Goal: Task Accomplishment & Management: Manage account settings

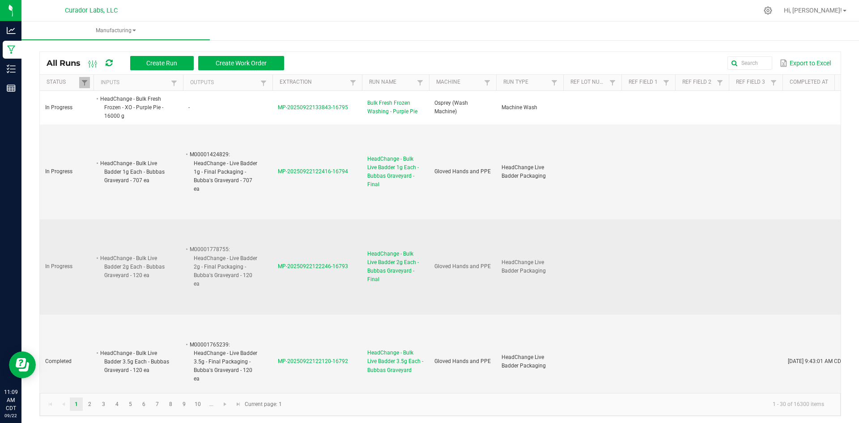
click at [400, 266] on span "HeadChange - Bulk Live Badder 2g Each - Bubbas Graveyard - Final" at bounding box center [395, 267] width 56 height 34
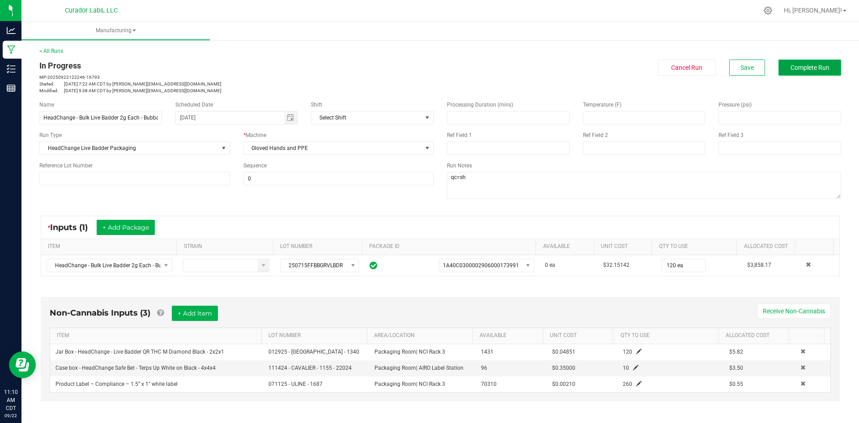
drag, startPoint x: 802, startPoint y: 68, endPoint x: 795, endPoint y: 72, distance: 7.6
click at [795, 72] on button "Complete Run" at bounding box center [810, 68] width 63 height 16
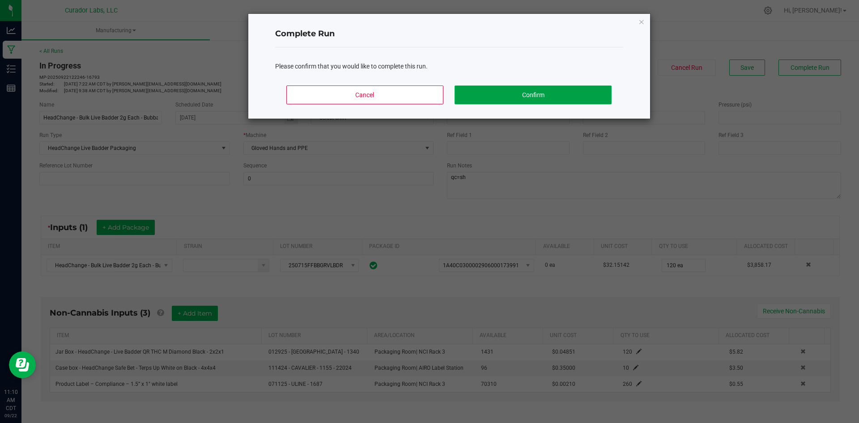
click at [524, 89] on button "Confirm" at bounding box center [533, 94] width 157 height 19
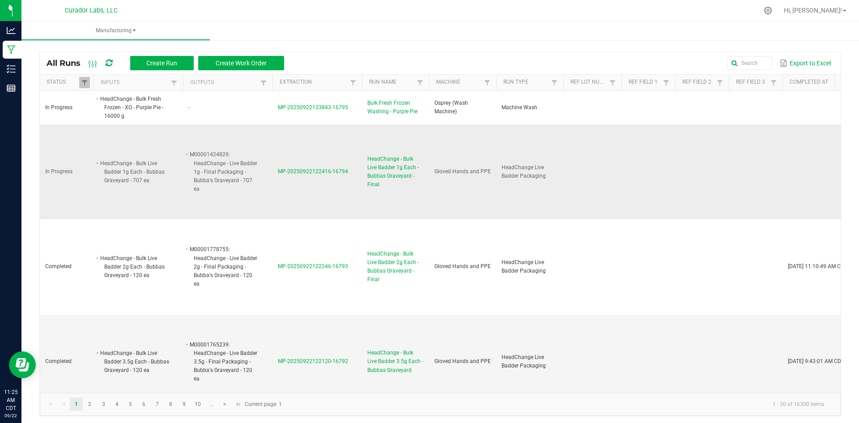
click at [415, 170] on span "HeadChange - Bulk Live Badder 1g Each - Bubbas Graveyard - Final" at bounding box center [395, 172] width 56 height 34
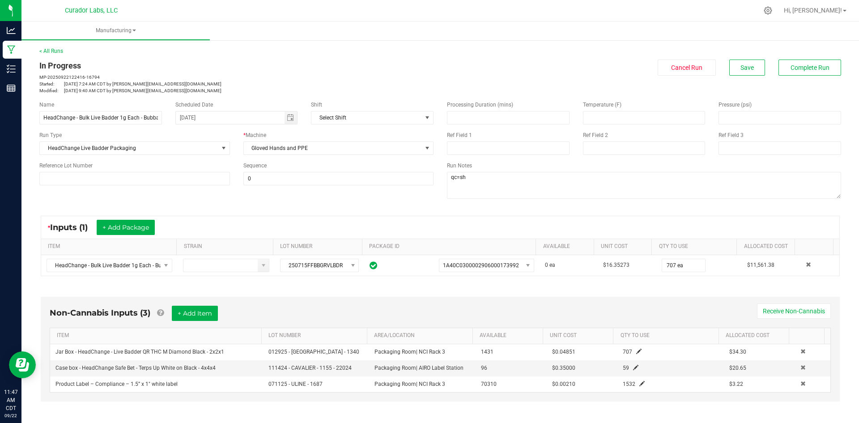
click at [801, 76] on div "In Progress MP-20250922122416-16794 Started: Sep 22, 2025 7:24 AM CDT by grant@…" at bounding box center [440, 77] width 815 height 34
click at [796, 65] on span "Complete Run" at bounding box center [810, 67] width 39 height 7
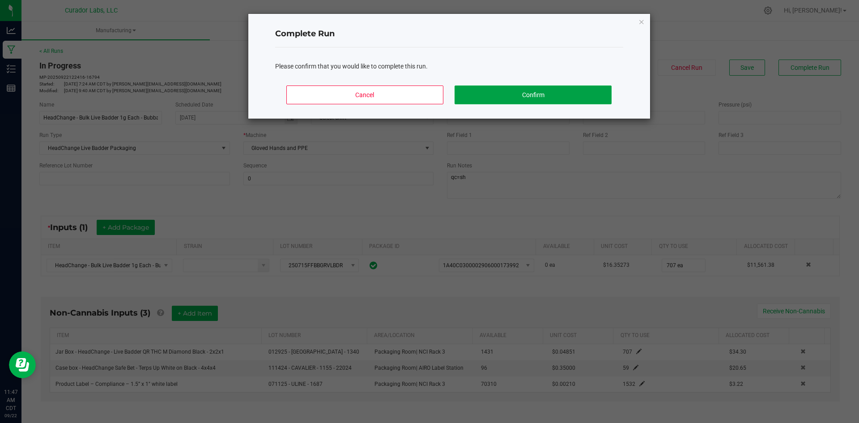
drag, startPoint x: 494, startPoint y: 93, endPoint x: 367, endPoint y: 49, distance: 134.2
click at [491, 93] on button "Confirm" at bounding box center [533, 94] width 157 height 19
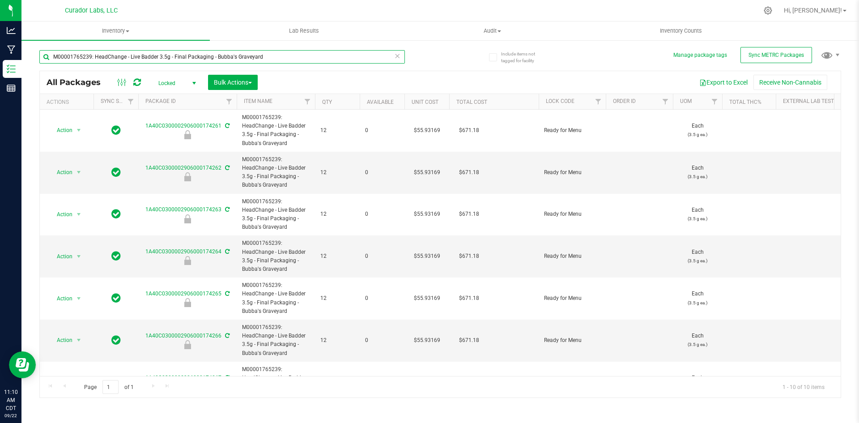
click at [141, 51] on input "M00001765239: HeadChange - Live Badder 3.5g - Final Packaging - Bubba's Graveya…" at bounding box center [222, 56] width 366 height 13
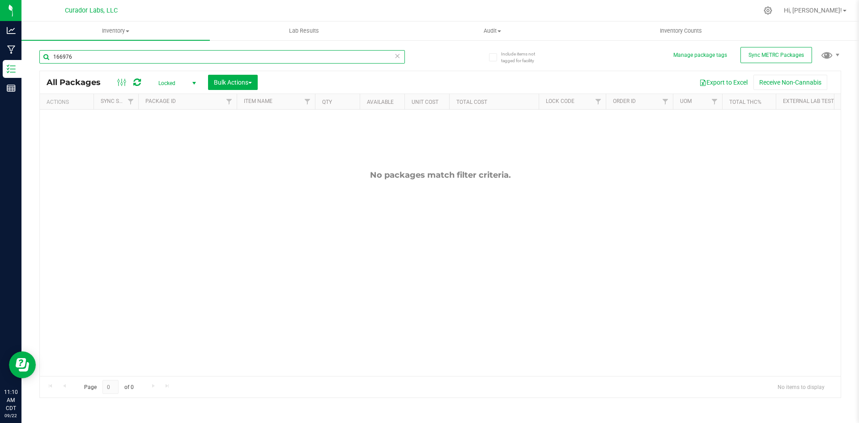
type input "166976"
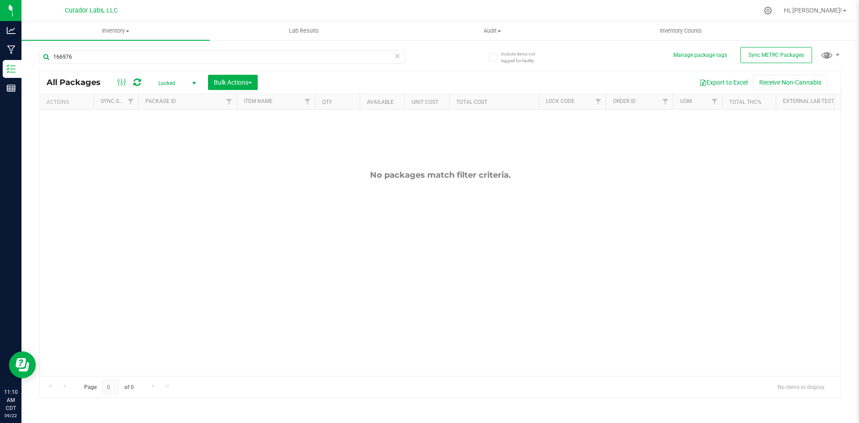
click at [164, 82] on span "Locked" at bounding box center [175, 83] width 49 height 13
click at [165, 96] on li "Active Only" at bounding box center [175, 97] width 48 height 13
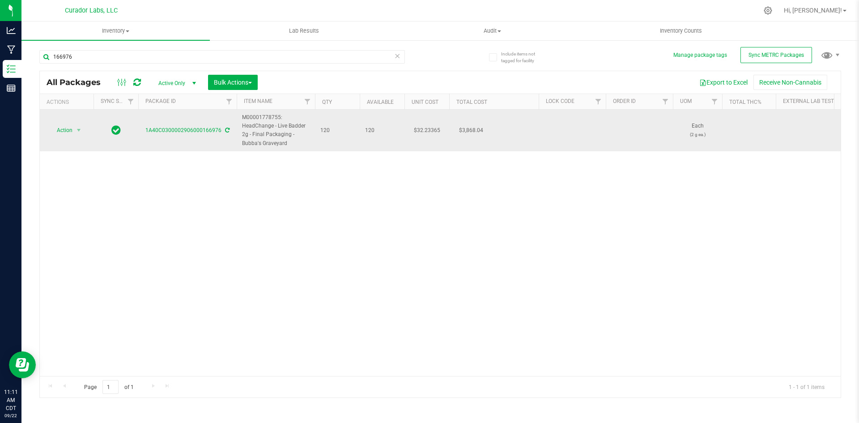
drag, startPoint x: 290, startPoint y: 145, endPoint x: 242, endPoint y: 116, distance: 55.8
click at [242, 116] on td "M00001778755: HeadChange - Live Badder 2g - Final Packaging - Bubba's Graveyard" at bounding box center [276, 131] width 78 height 42
copy span "M00001778755: HeadChange - Live Badder 2g - Final Packaging - Bubba's Graveyard"
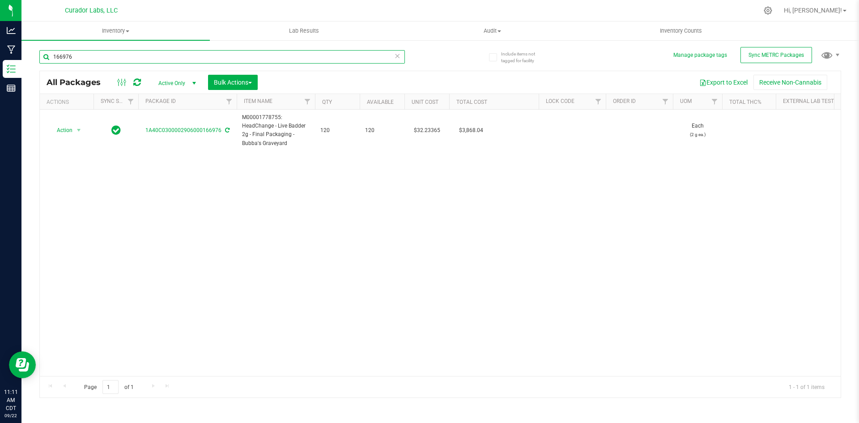
click at [106, 52] on input "166976" at bounding box center [222, 56] width 366 height 13
drag, startPoint x: 106, startPoint y: 52, endPoint x: 102, endPoint y: 61, distance: 9.8
paste input "M00001778755: HeadChange - Live Badder 2g - Final Packaging - Bubba's Graveyard"
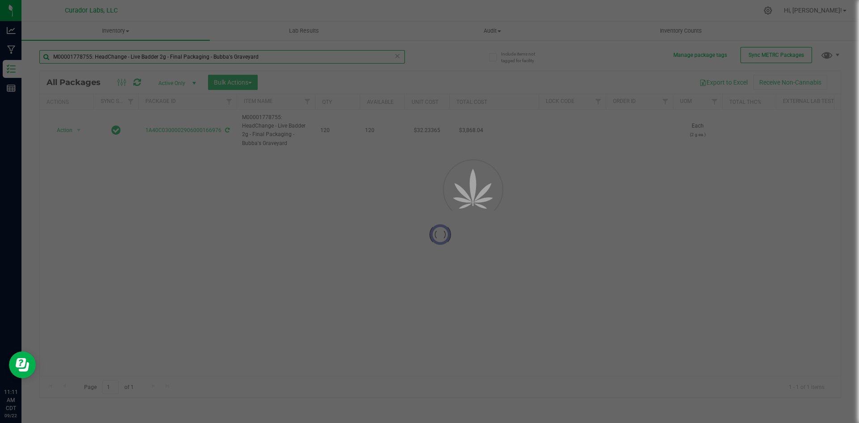
type input "M00001778755: HeadChange - Live Badder 2g - Final Packaging - Bubba's Graveyard"
click at [70, 130] on div at bounding box center [429, 211] width 859 height 423
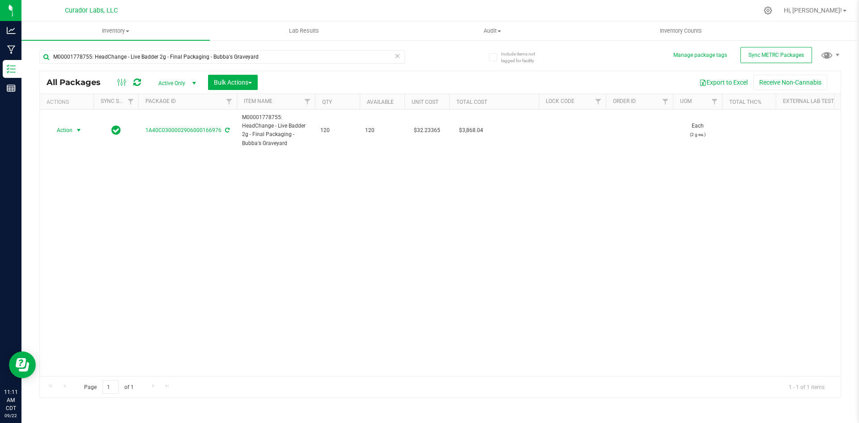
click at [70, 130] on span "Action" at bounding box center [61, 130] width 24 height 13
click at [85, 161] on li "Create package" at bounding box center [77, 158] width 56 height 13
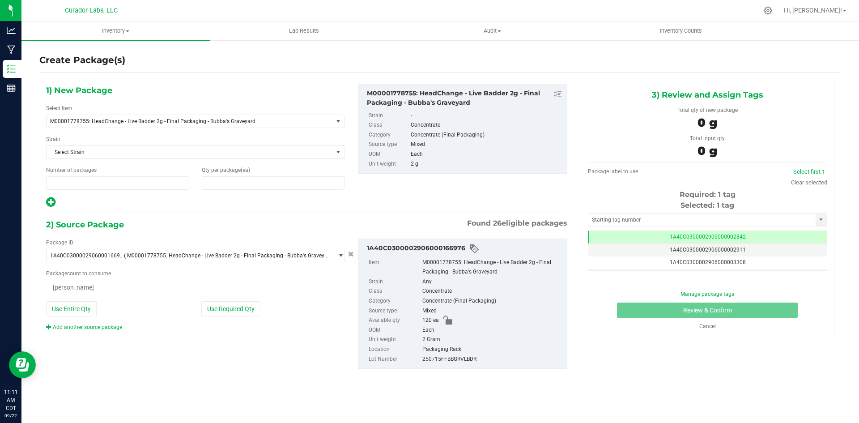
type input "1"
type input "0"
click at [72, 183] on span "1 1" at bounding box center [117, 182] width 142 height 13
type input "10"
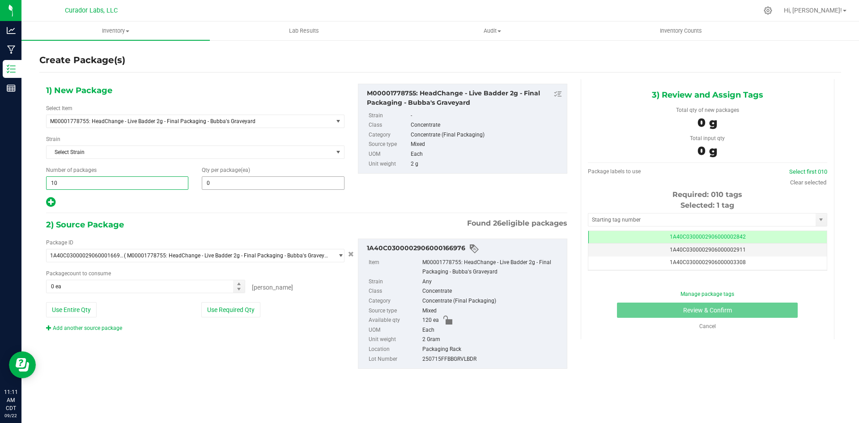
click at [244, 184] on span "0 0" at bounding box center [273, 182] width 142 height 13
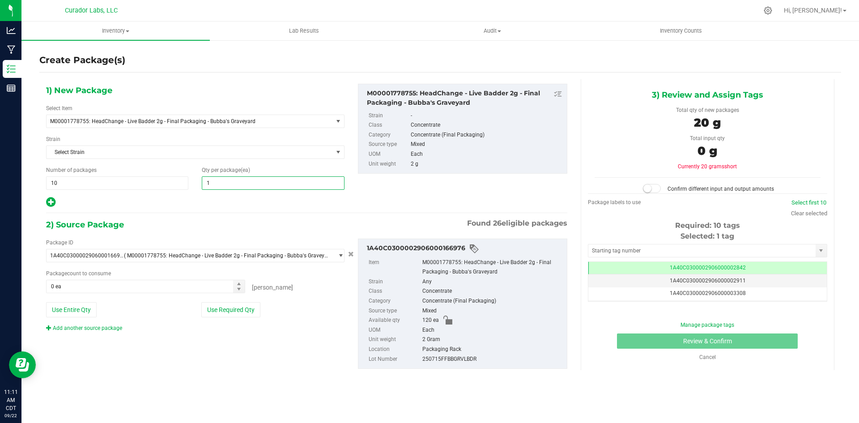
type input "12"
click at [59, 308] on button "Use Entire Qty" at bounding box center [71, 309] width 51 height 15
type input "120 ea"
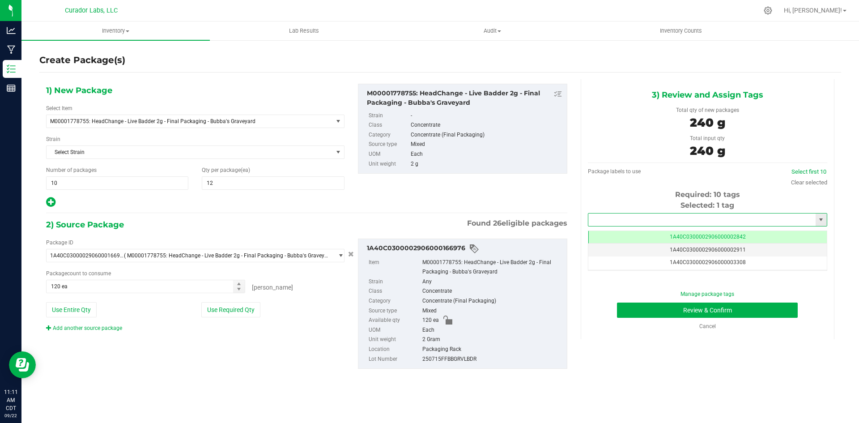
click at [661, 219] on input "text" at bounding box center [701, 219] width 227 height 13
click at [653, 236] on li "1A40C0300002906000174271" at bounding box center [707, 234] width 239 height 13
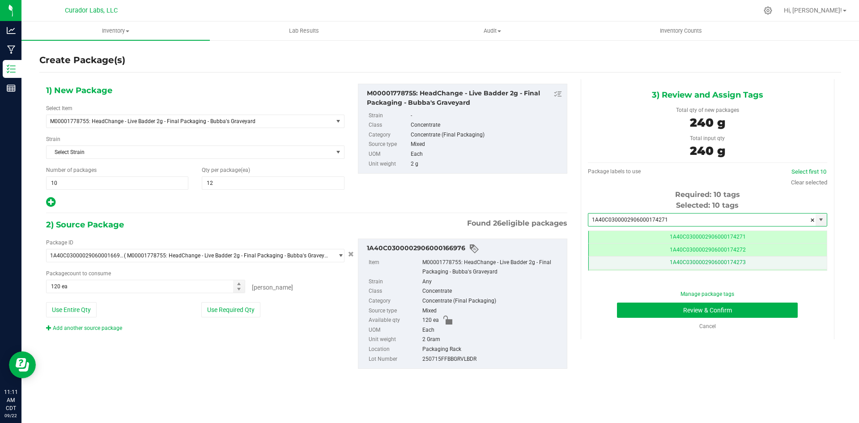
scroll to position [0, 0]
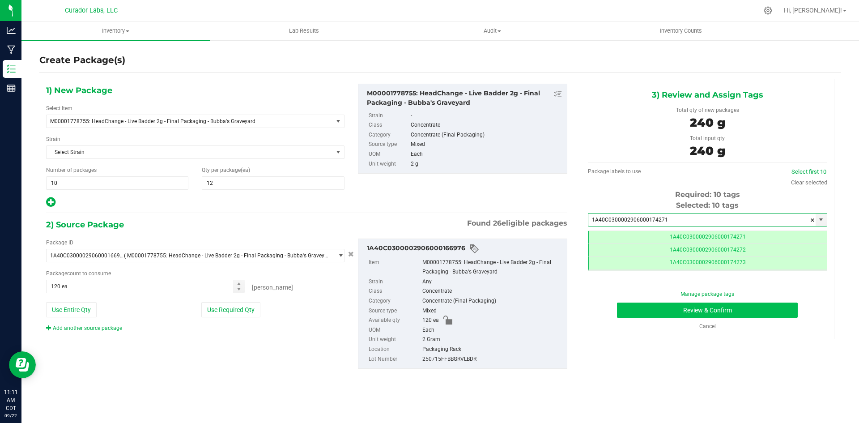
type input "1A40C0300002906000174271"
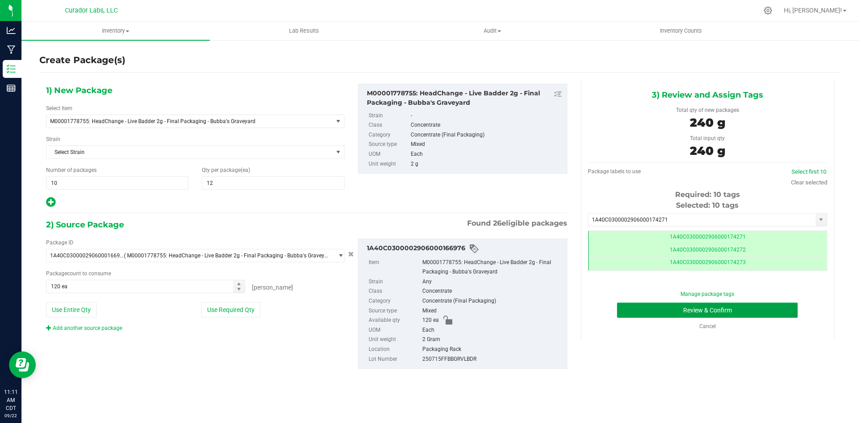
click at [688, 314] on button "Review & Confirm" at bounding box center [707, 310] width 181 height 15
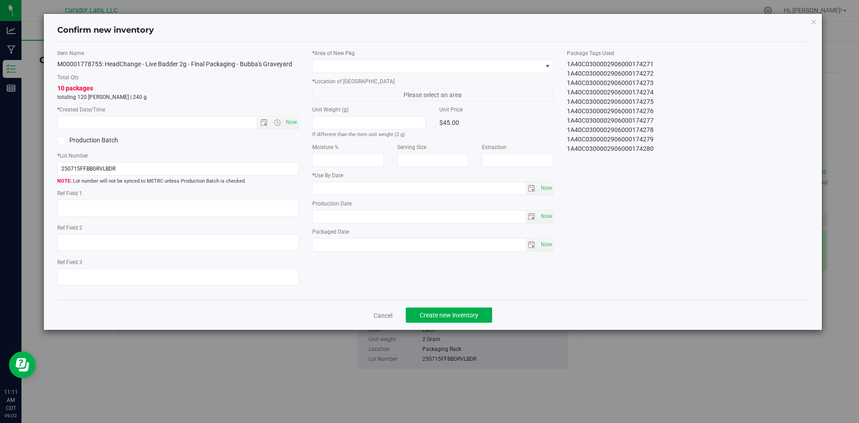
type input "[DATE]"
drag, startPoint x: 632, startPoint y: 109, endPoint x: 513, endPoint y: 238, distance: 175.4
drag, startPoint x: 513, startPoint y: 238, endPoint x: 291, endPoint y: 121, distance: 251.4
click at [291, 121] on span "Now" at bounding box center [291, 122] width 15 height 13
type input "[DATE] 11:12 AM"
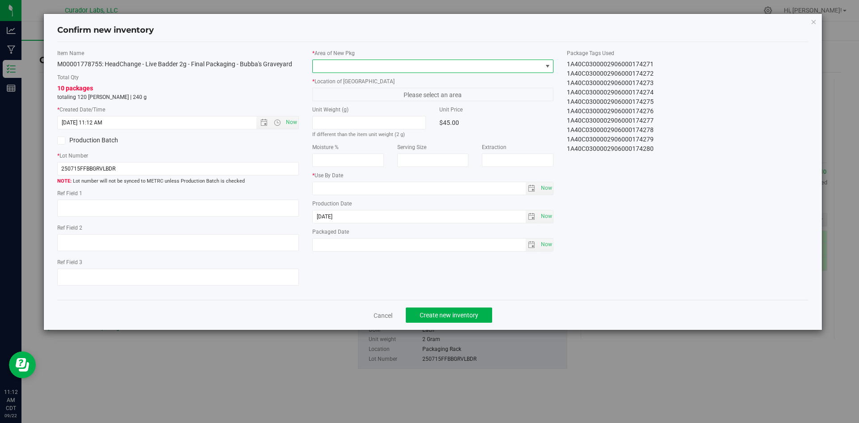
click at [335, 64] on span at bounding box center [428, 66] width 230 height 13
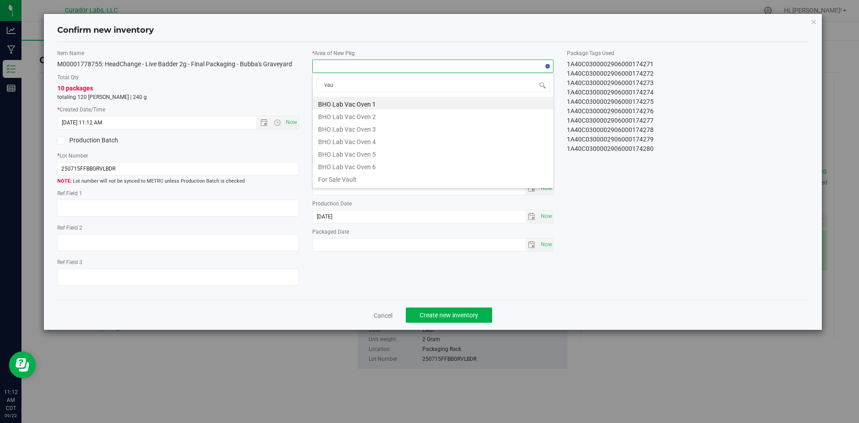
type input "vaul"
click at [348, 169] on li "Vault" at bounding box center [433, 165] width 241 height 13
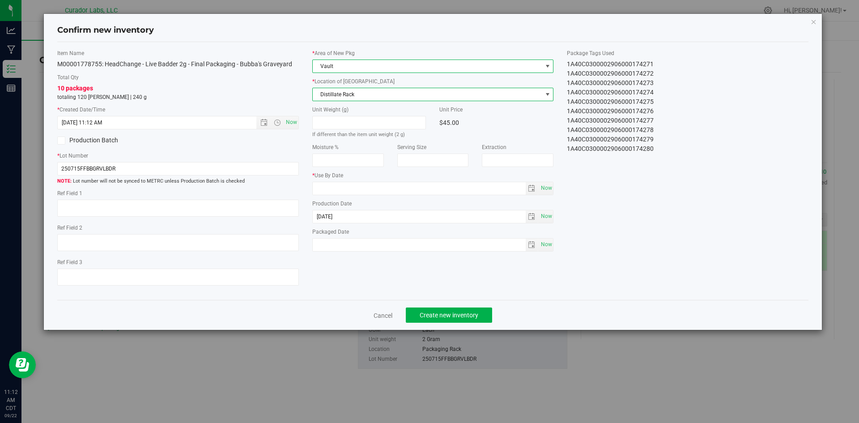
click at [344, 96] on span "Distillate Rack" at bounding box center [428, 94] width 230 height 13
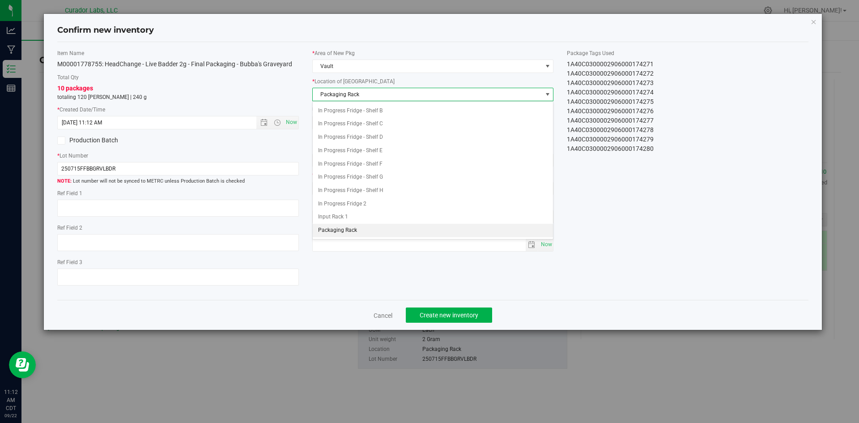
click at [342, 97] on span "Packaging Rack" at bounding box center [428, 94] width 230 height 13
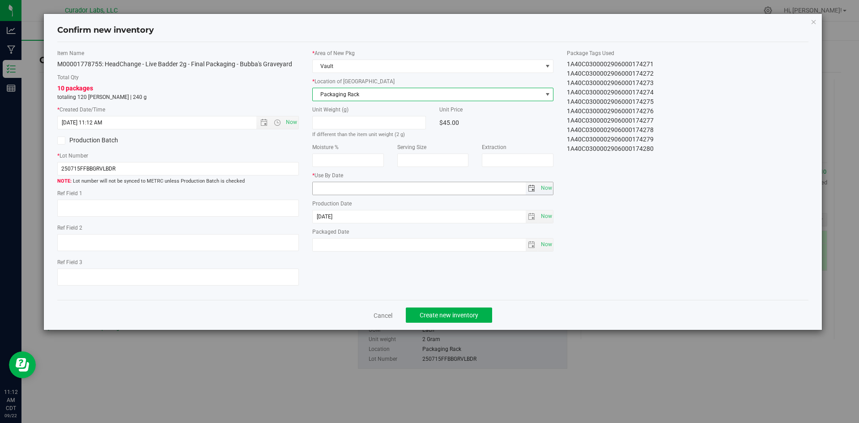
click at [347, 186] on input "text" at bounding box center [419, 188] width 213 height 13
type input "[DATE]"
drag, startPoint x: 543, startPoint y: 240, endPoint x: 515, endPoint y: 260, distance: 34.4
click at [542, 241] on span "Now" at bounding box center [546, 244] width 15 height 13
type input "[DATE]"
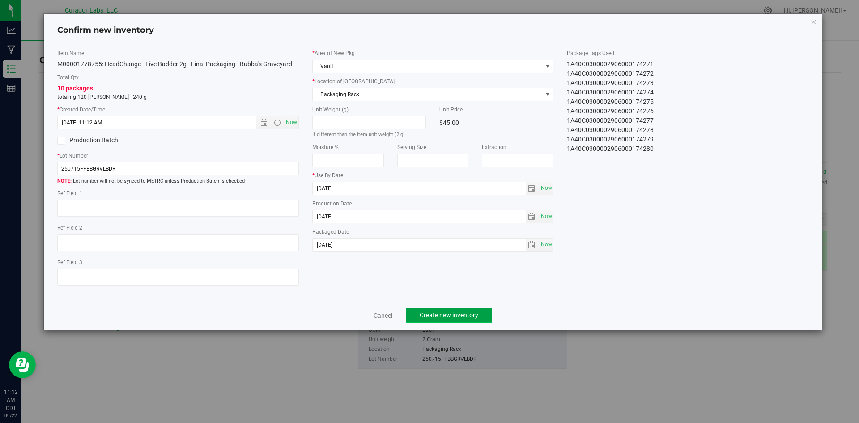
click at [462, 317] on span "Create new inventory" at bounding box center [449, 314] width 59 height 7
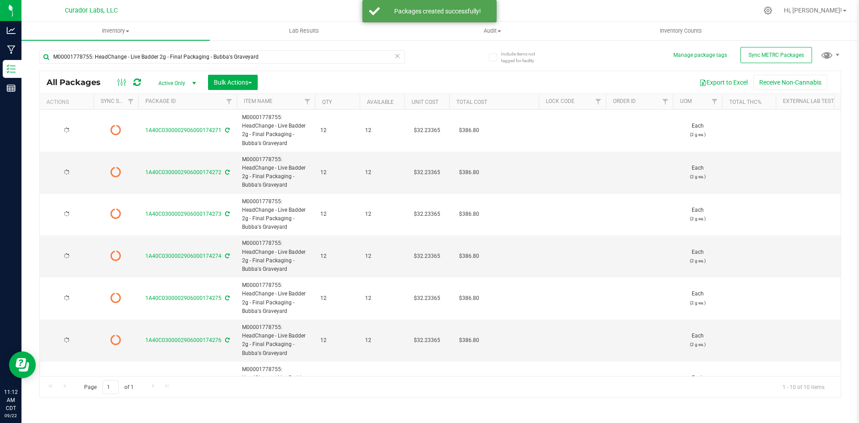
type input "[DATE]"
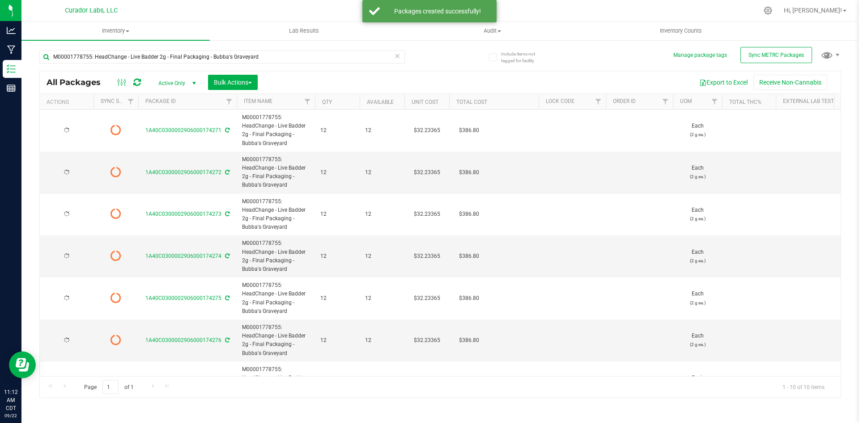
type input "[DATE]"
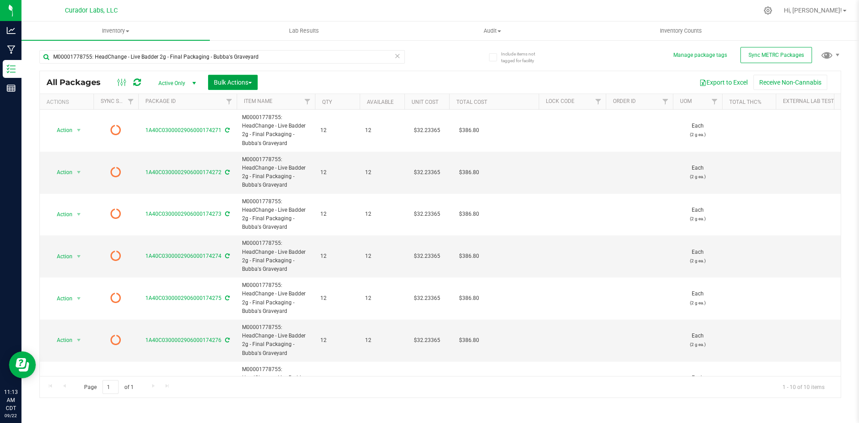
click at [248, 81] on span "Bulk Actions" at bounding box center [233, 82] width 38 height 7
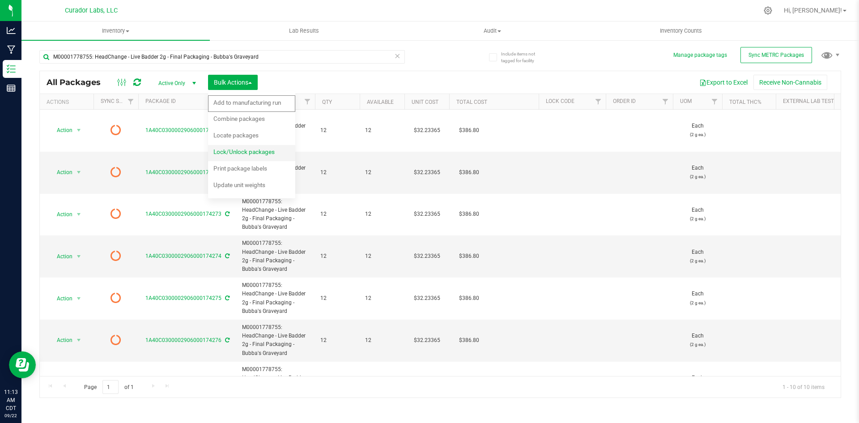
click at [236, 149] on span "Lock/Unlock packages" at bounding box center [243, 151] width 61 height 7
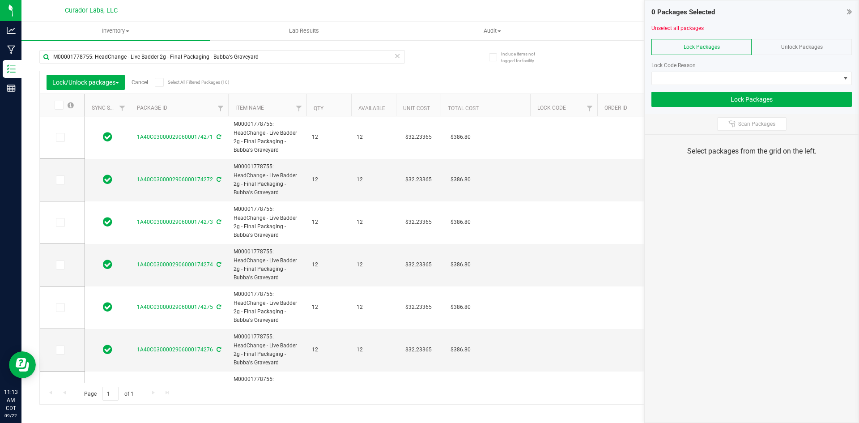
click at [161, 82] on icon at bounding box center [159, 82] width 6 height 0
click at [0, 0] on input "Select All Filtered Packages (10)" at bounding box center [0, 0] width 0 height 0
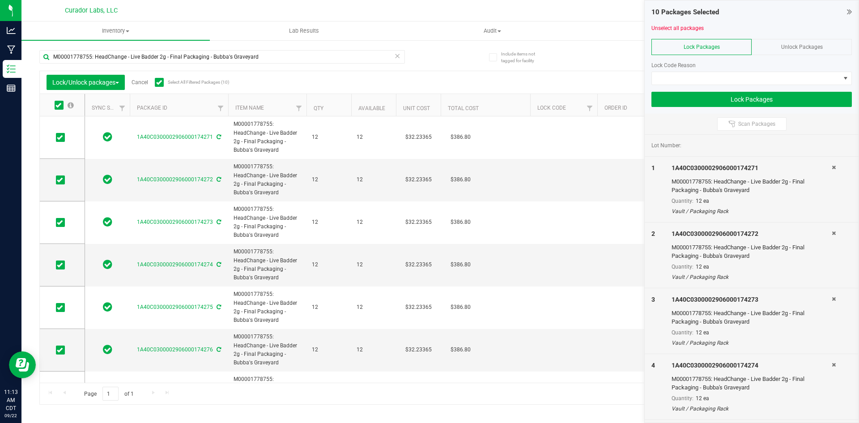
click at [851, 11] on div "10 Packages Selected Unselect all packages Lock Packages Unlock Packages Lock C…" at bounding box center [752, 56] width 214 height 113
click at [847, 13] on icon at bounding box center [849, 11] width 5 height 9
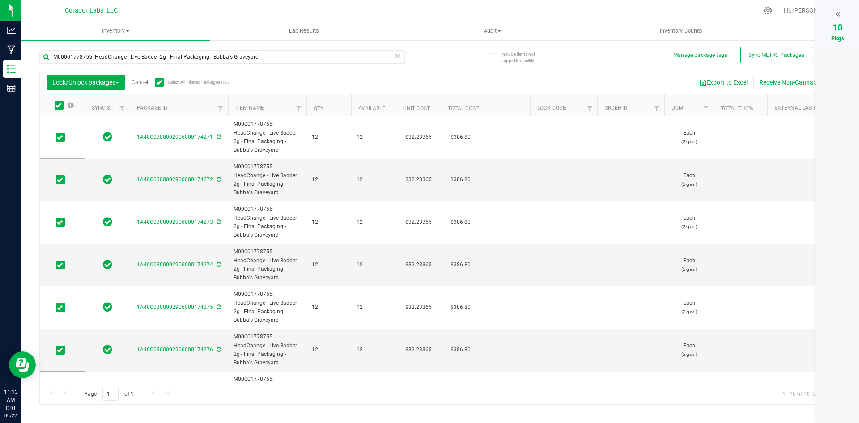
click at [714, 78] on button "Export to Excel" at bounding box center [724, 82] width 60 height 15
click at [838, 17] on icon at bounding box center [837, 13] width 5 height 9
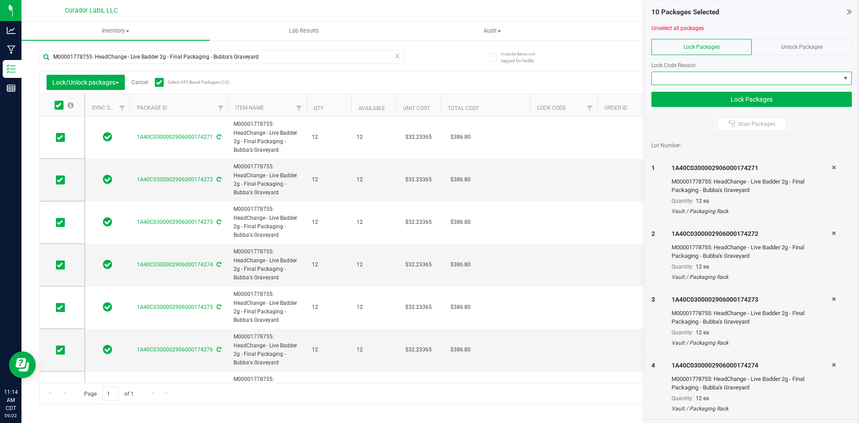
click at [699, 80] on span at bounding box center [746, 78] width 188 height 13
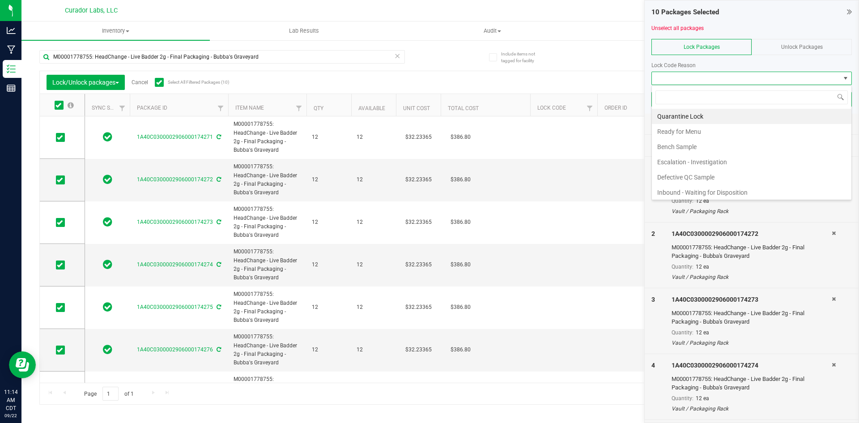
scroll to position [13, 200]
click at [685, 130] on li "Ready for Menu" at bounding box center [752, 131] width 200 height 15
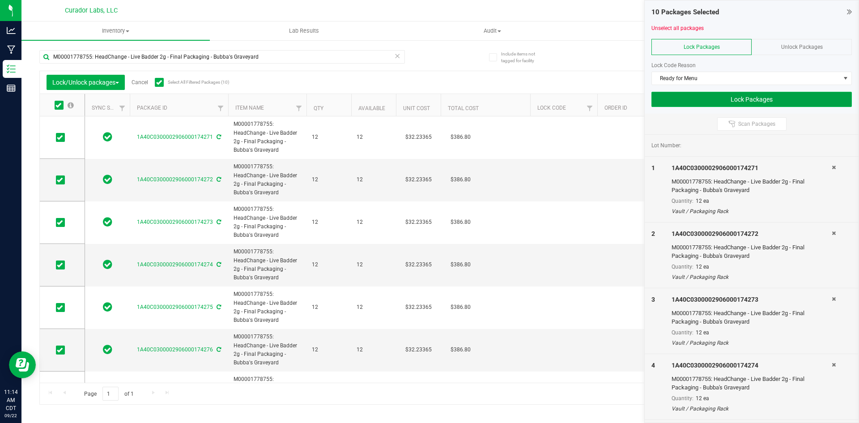
click at [671, 104] on button "Lock Packages" at bounding box center [752, 99] width 200 height 15
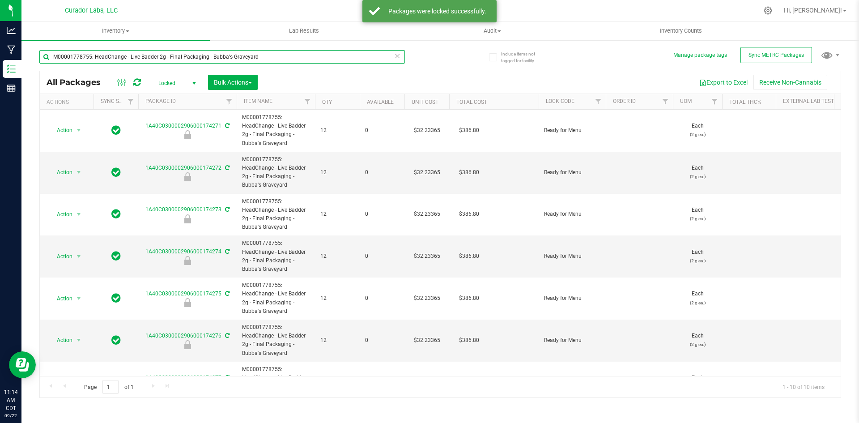
click at [173, 58] on input "M00001778755: HeadChange - Live Badder 2g - Final Packaging - Bubba's Graveyard" at bounding box center [222, 56] width 366 height 13
click at [173, 59] on input "M00001778755: HeadChange - Live Badder 2g - Final Packaging - Bubba's Graveyard" at bounding box center [222, 56] width 366 height 13
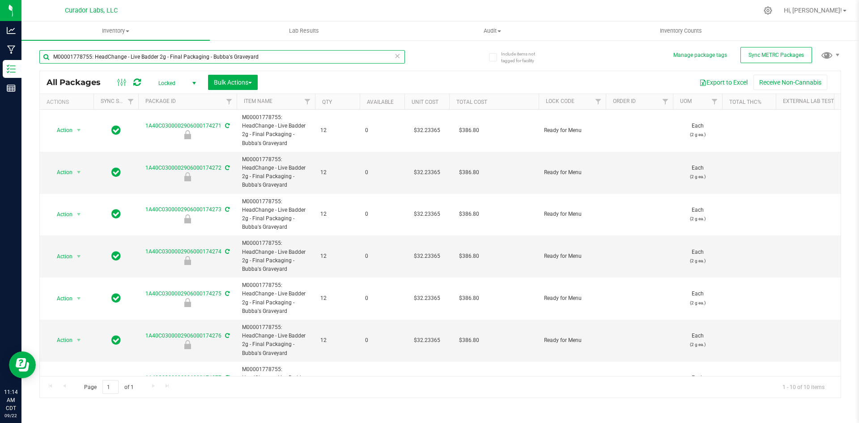
click at [173, 59] on input "M00001778755: HeadChange - Live Badder 2g - Final Packaging - Bubba's Graveyard" at bounding box center [222, 56] width 366 height 13
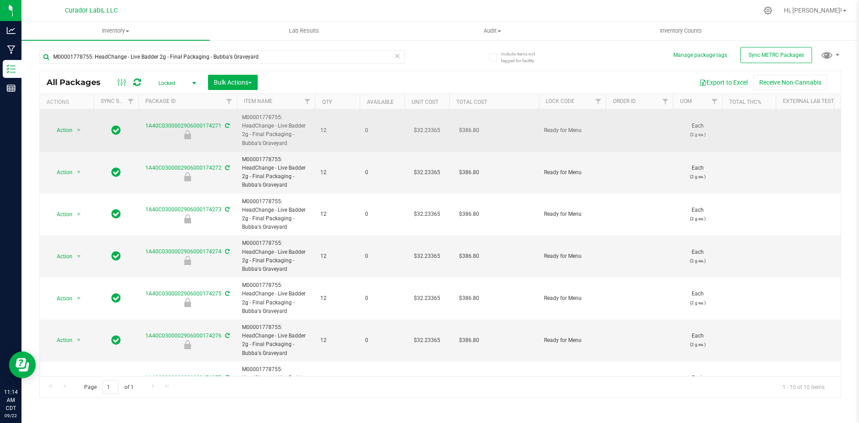
drag, startPoint x: 285, startPoint y: 145, endPoint x: 243, endPoint y: 119, distance: 49.2
click at [243, 119] on span "M00001778755: HeadChange - Live Badder 2g - Final Packaging - Bubba's Graveyard" at bounding box center [276, 130] width 68 height 34
drag, startPoint x: 242, startPoint y: 121, endPoint x: 259, endPoint y: 116, distance: 17.7
copy span "M00001778755: HeadChange - Live Badder 2g - Final Packaging - Bubba's Graveyard"
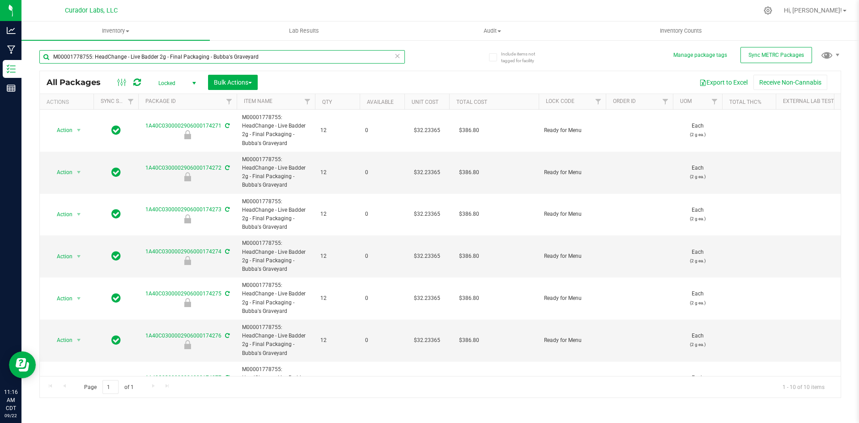
click at [126, 52] on input "M00001778755: HeadChange - Live Badder 2g - Final Packaging - Bubba's Graveyard" at bounding box center [222, 56] width 366 height 13
paste input "65239: HeadChange - Live Badder 3.5"
type input "M00001765239: HeadChange - Live Badder 3.5g - Final Packaging - Bubba's Graveya…"
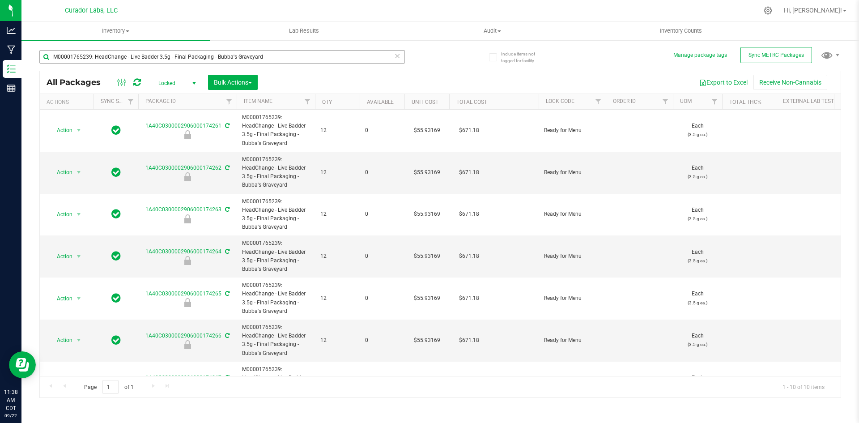
drag, startPoint x: 284, startPoint y: 49, endPoint x: 181, endPoint y: 52, distance: 103.0
click at [177, 52] on div "M00001765239: HeadChange - Live Badder 3.5g - Final Packaging - Bubba's Graveya…" at bounding box center [239, 56] width 401 height 29
drag, startPoint x: 241, startPoint y: 55, endPoint x: 34, endPoint y: 51, distance: 206.8
click at [34, 50] on div "Include items not tagged for facility Manage package tags Sync METRC Packages M…" at bounding box center [440, 175] width 838 height 273
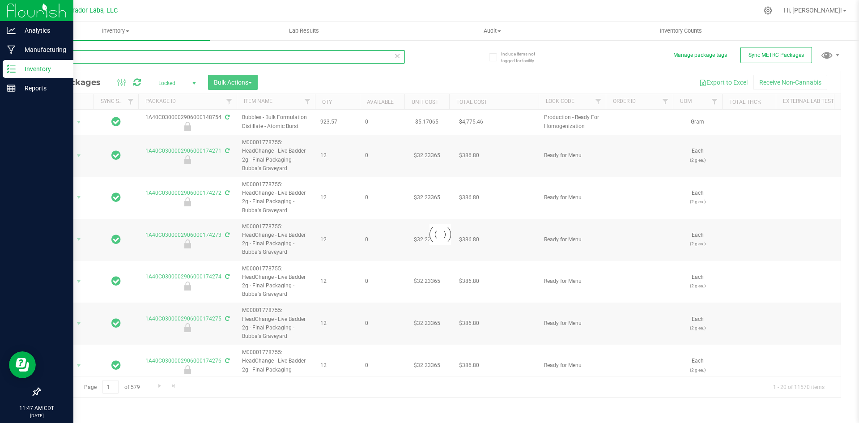
type input "166977"
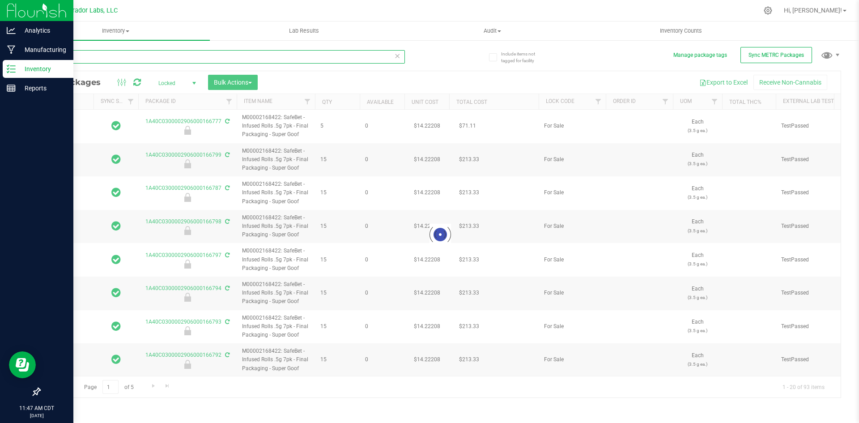
type input "[DATE]"
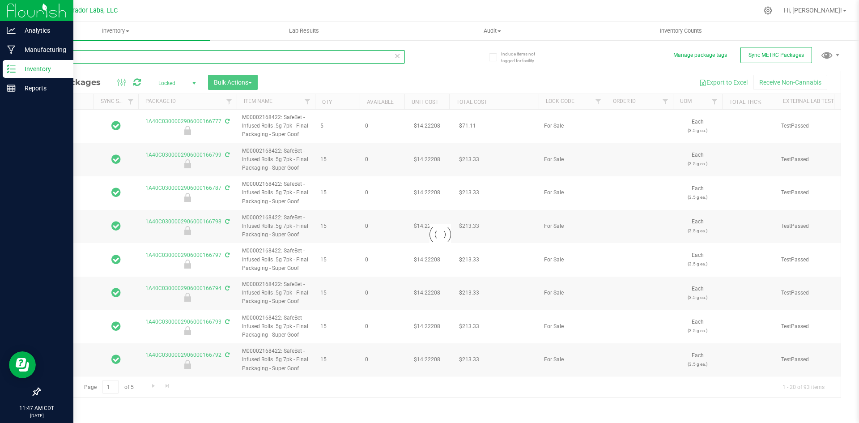
type input "[DATE]"
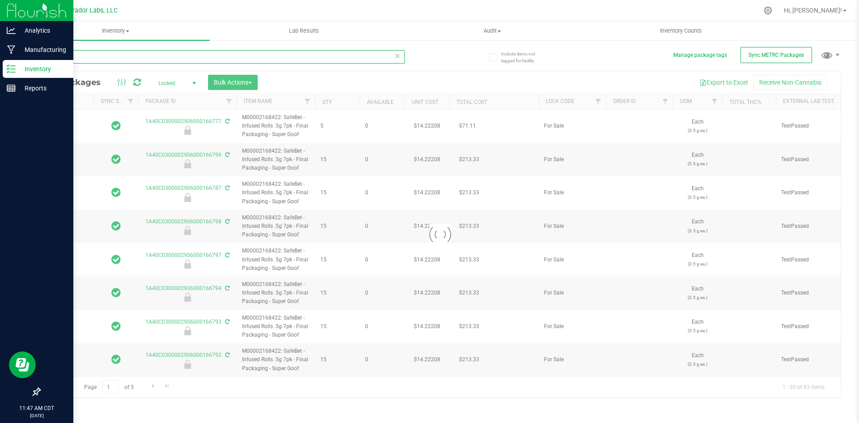
type input "[DATE]"
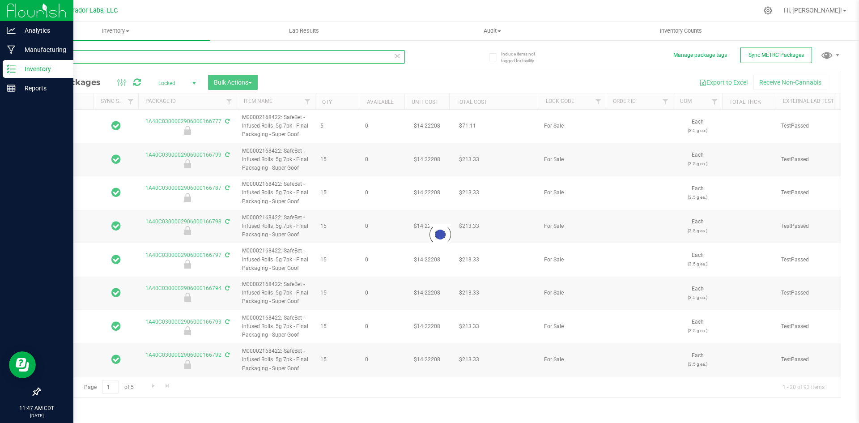
type input "[DATE]"
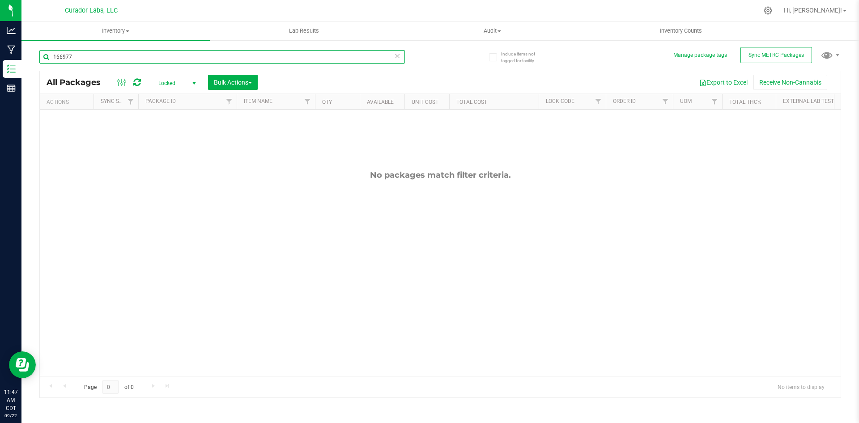
type input "166977"
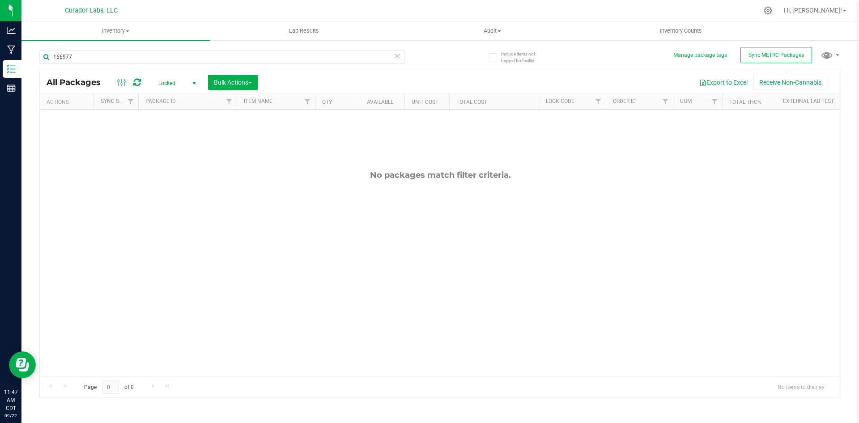
click at [163, 82] on span "Locked" at bounding box center [175, 83] width 49 height 13
click at [165, 96] on li "Active Only" at bounding box center [175, 97] width 48 height 13
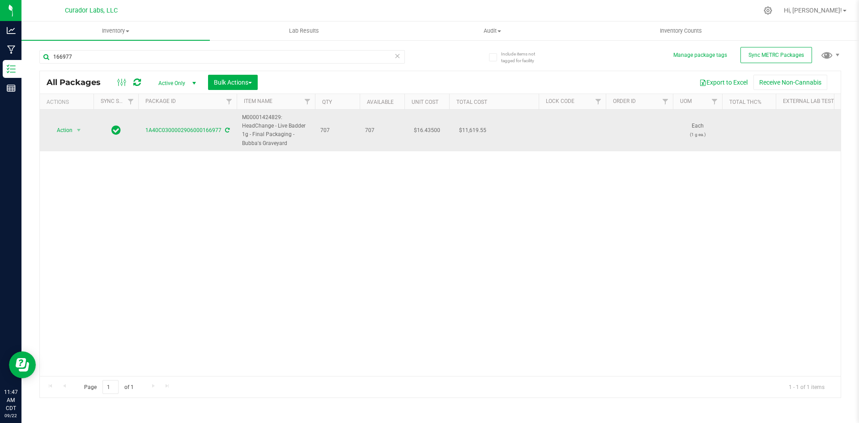
drag, startPoint x: 286, startPoint y: 144, endPoint x: 243, endPoint y: 115, distance: 51.6
click at [243, 115] on span "M00001424829: HeadChange - Live Badder 1g - Final Packaging - Bubba's Graveyard" at bounding box center [276, 130] width 68 height 34
copy span "M00001424829: HeadChange - Live Badder 1g - Final Packaging - Bubba's Graveyard"
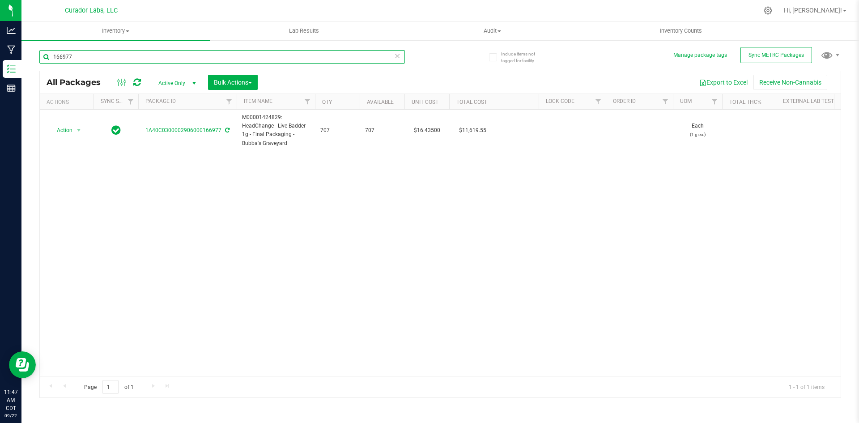
click at [89, 55] on input "166977" at bounding box center [222, 56] width 366 height 13
paste input "M00001424829: HeadChange - Live Badder 1g - Final Packaging - Bubba's Graveyard"
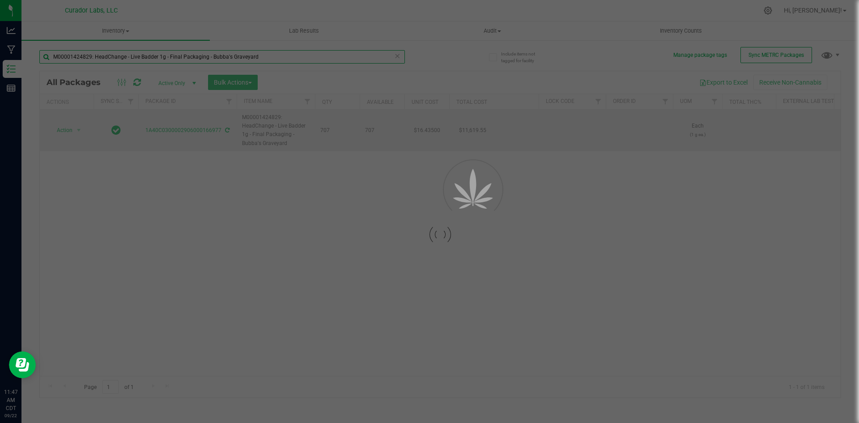
type input "M00001424829: HeadChange - Live Badder 1g - Final Packaging - Bubba's Graveyard"
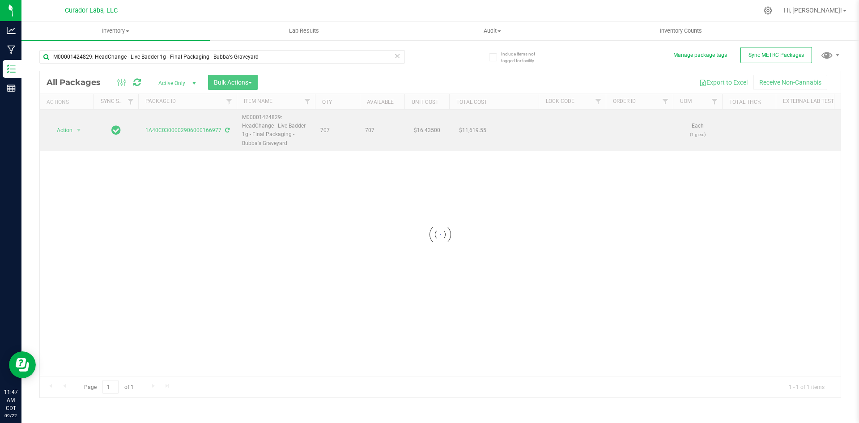
click at [72, 131] on div at bounding box center [440, 234] width 801 height 326
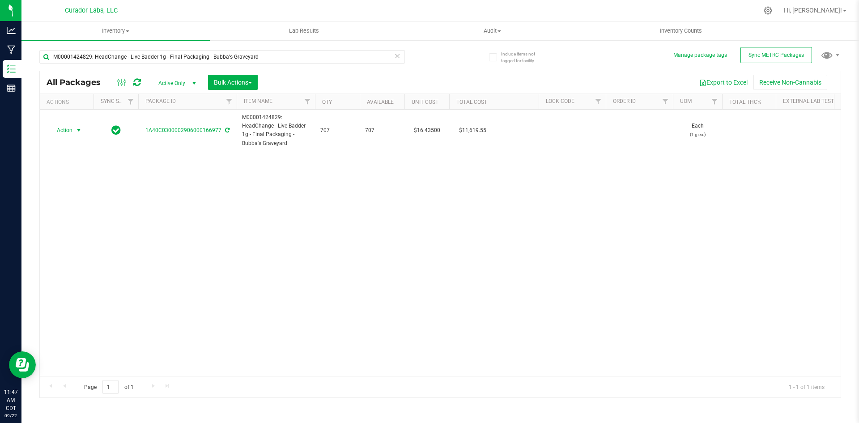
click at [72, 131] on span "Action" at bounding box center [61, 130] width 24 height 13
click at [64, 145] on li "Adjust qty" at bounding box center [77, 145] width 56 height 13
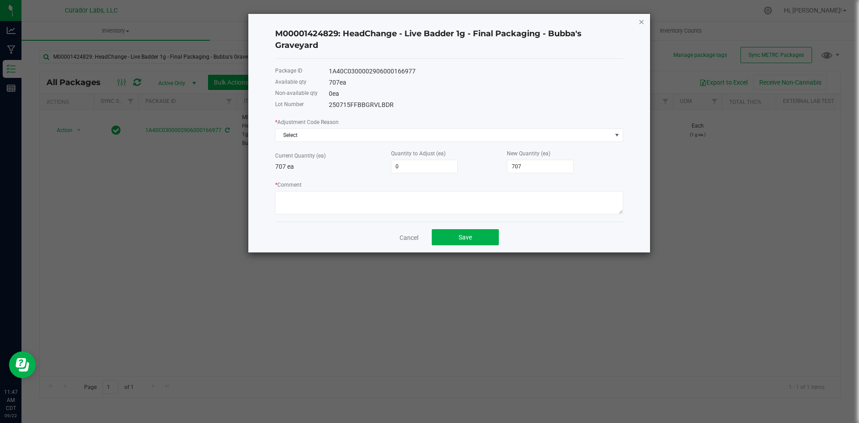
click at [640, 23] on icon "button" at bounding box center [642, 21] width 6 height 11
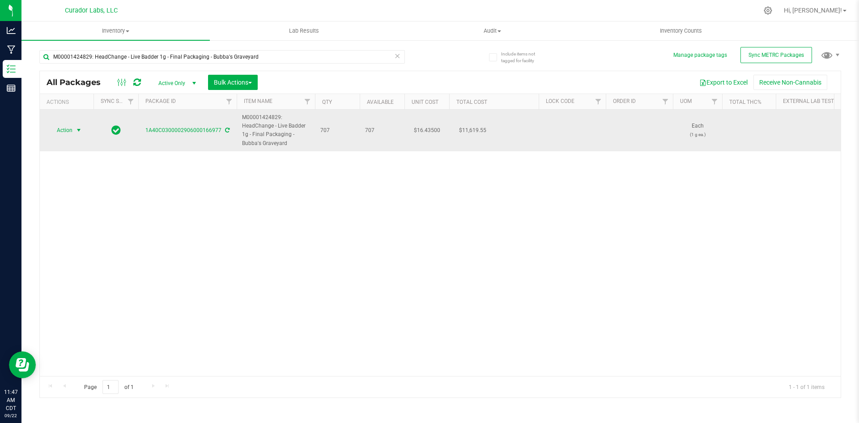
click at [57, 129] on span "Action" at bounding box center [61, 130] width 24 height 13
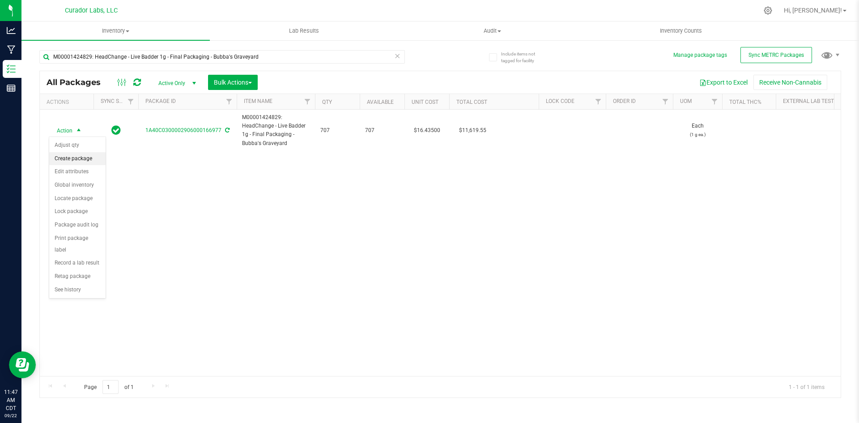
click at [63, 158] on li "Create package" at bounding box center [77, 158] width 56 height 13
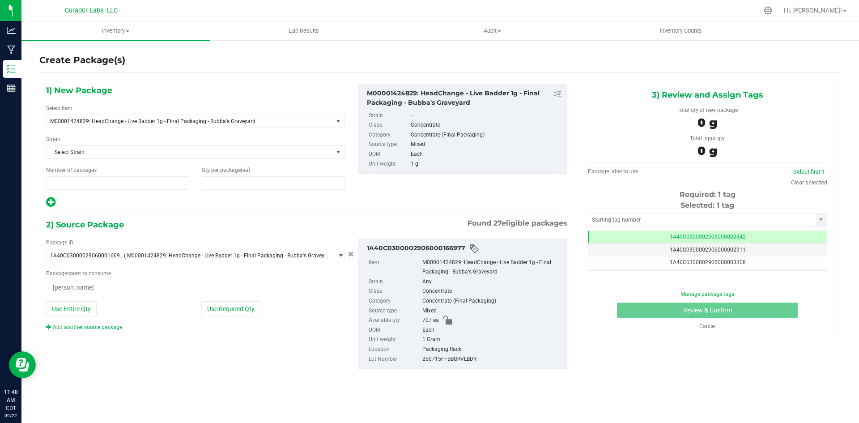
type input "1"
type input "0"
click at [218, 184] on span at bounding box center [273, 182] width 142 height 13
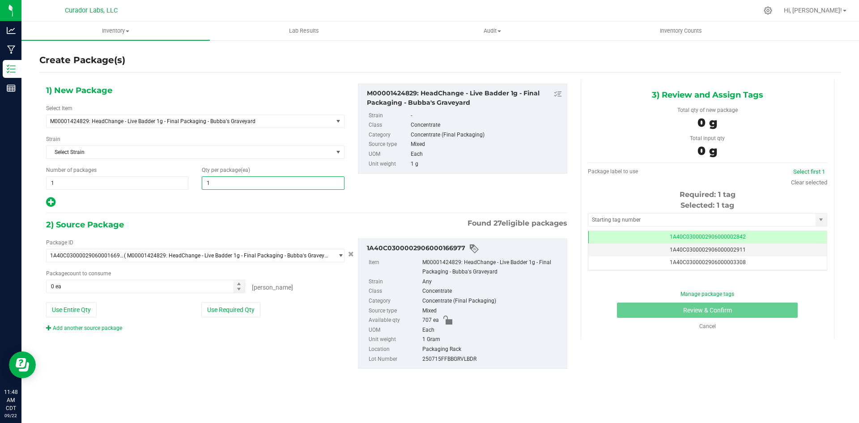
type input "11"
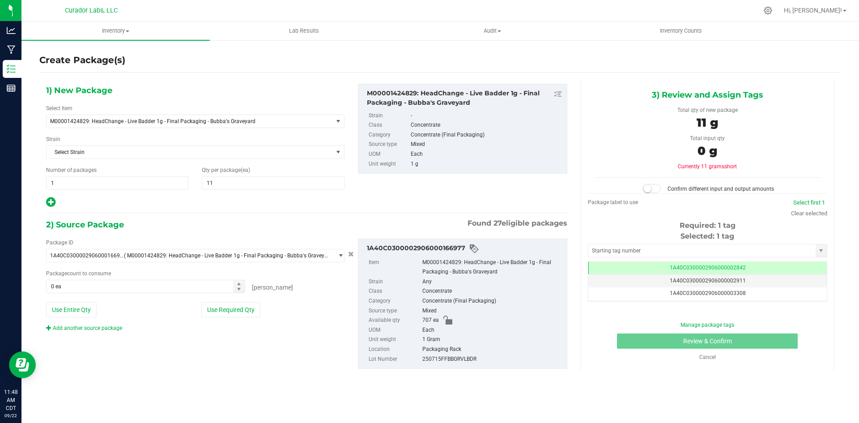
click at [51, 196] on icon at bounding box center [50, 201] width 9 height 11
type input "11"
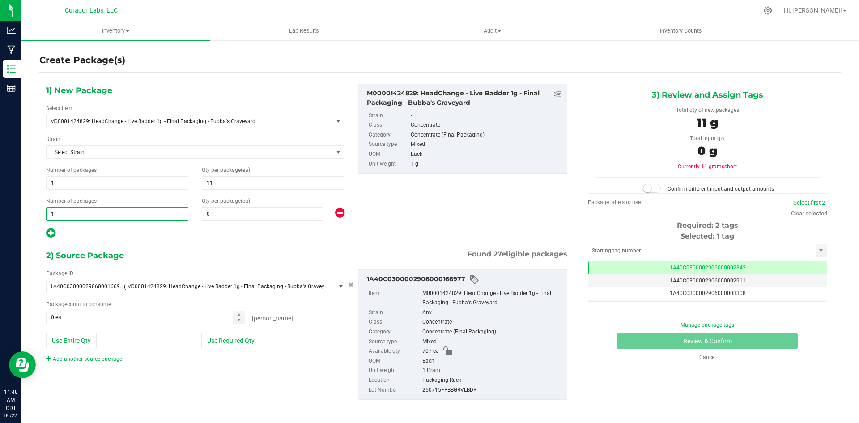
drag, startPoint x: 59, startPoint y: 213, endPoint x: 45, endPoint y: 220, distance: 15.8
click at [45, 220] on div "Number of packages 1 1" at bounding box center [117, 209] width 156 height 24
type input "58"
click at [213, 213] on input "0" at bounding box center [262, 214] width 120 height 13
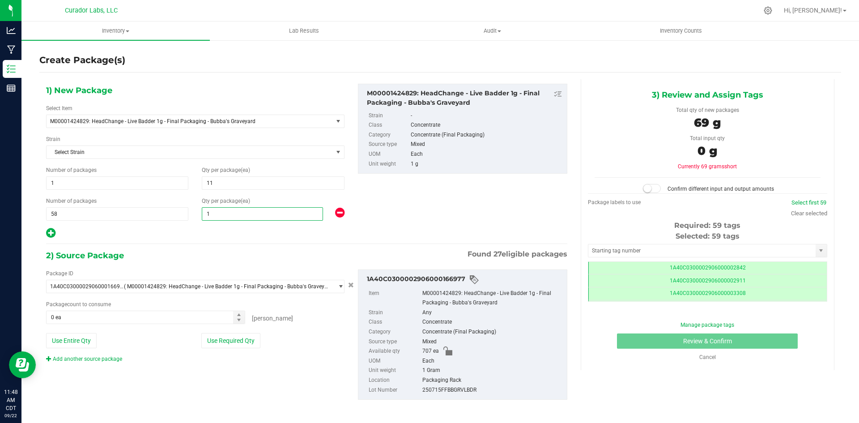
type input "12"
click at [69, 341] on button "Use Entire Qty" at bounding box center [71, 340] width 51 height 15
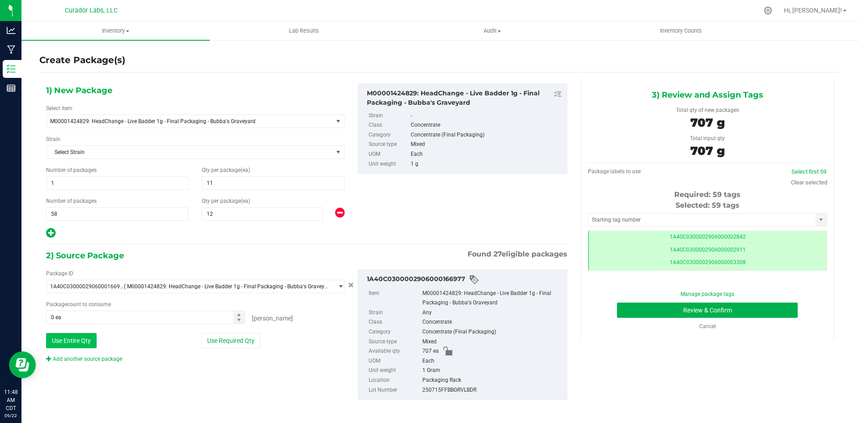
type input "707 ea"
click at [602, 220] on input "text" at bounding box center [701, 219] width 227 height 13
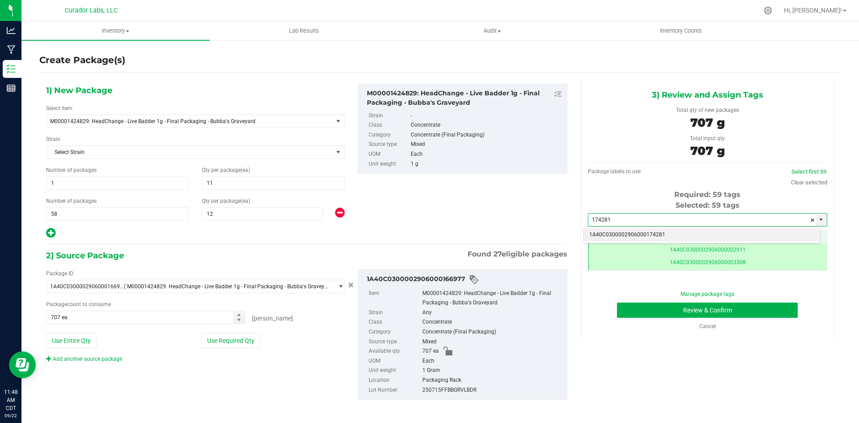
click at [609, 235] on li "1A40C0300002906000174281" at bounding box center [702, 234] width 236 height 13
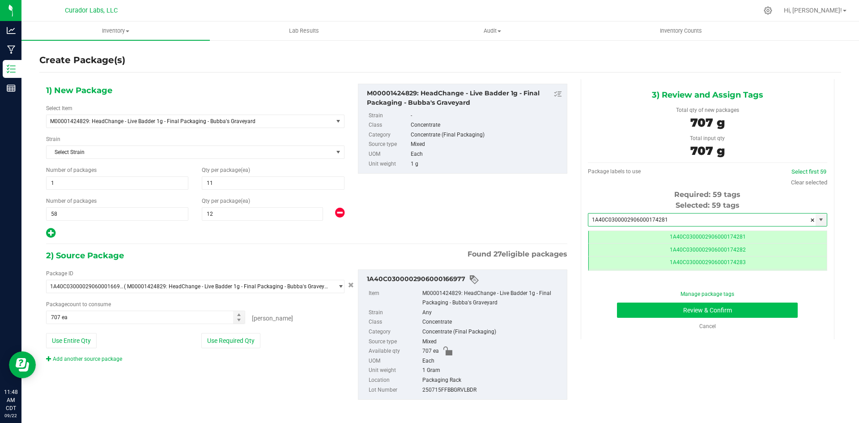
type input "1A40C0300002906000174281"
click at [622, 310] on button "Review & Confirm" at bounding box center [707, 310] width 181 height 15
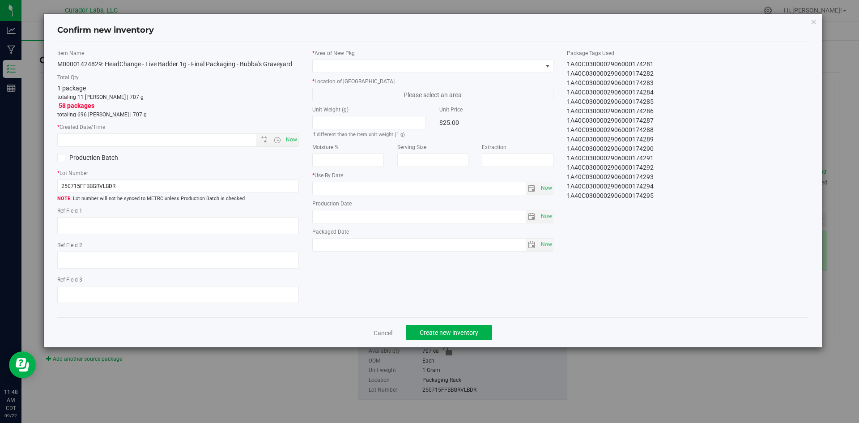
type input "[DATE]"
click at [284, 137] on span "Now" at bounding box center [291, 139] width 15 height 13
type input "[DATE] 11:48 AM"
click at [343, 67] on span at bounding box center [428, 66] width 230 height 13
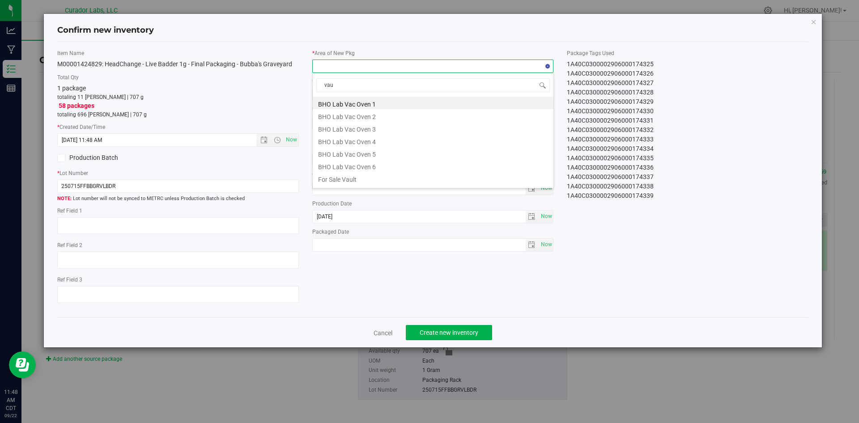
type input "vaul"
click at [332, 162] on li "Vault" at bounding box center [433, 165] width 241 height 13
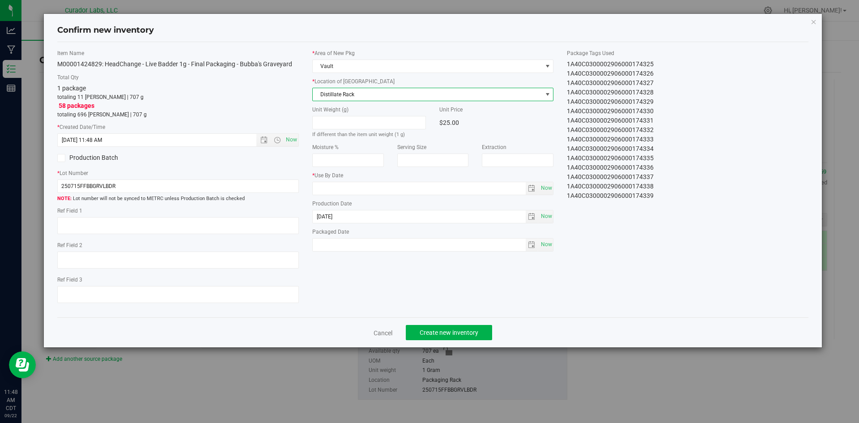
click at [347, 99] on span "Distillate Rack" at bounding box center [428, 94] width 230 height 13
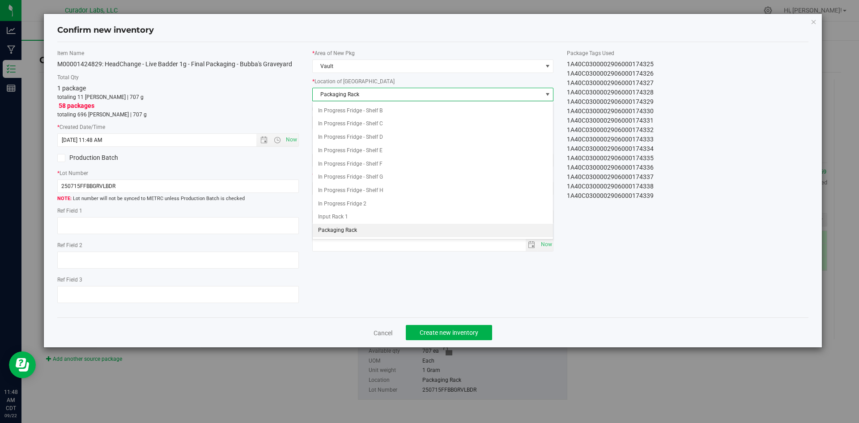
click at [345, 232] on li "Packaging Rack" at bounding box center [433, 230] width 241 height 13
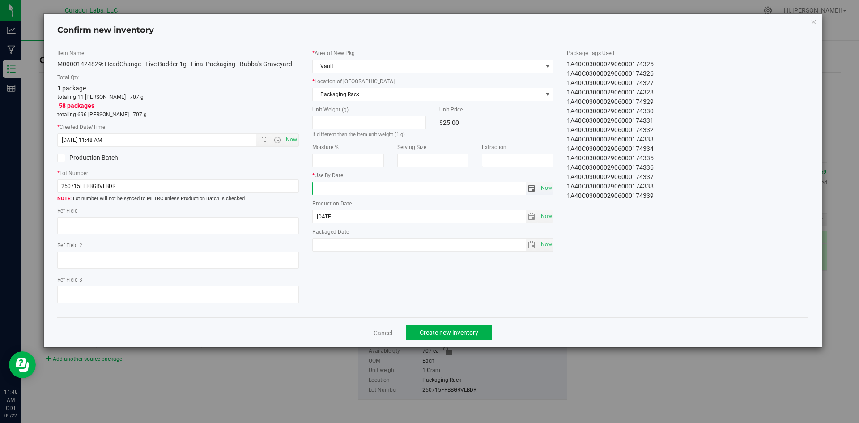
click at [334, 188] on input "text" at bounding box center [419, 188] width 213 height 13
type input "[DATE]"
click at [550, 239] on span "Now" at bounding box center [546, 244] width 15 height 13
type input "[DATE]"
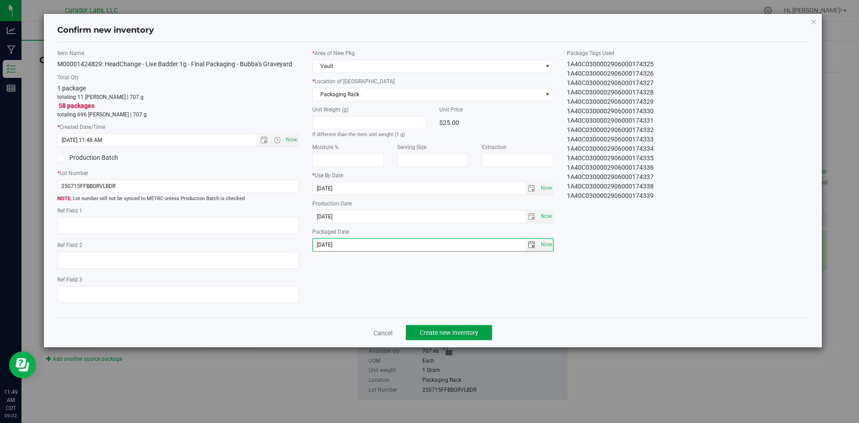
click at [466, 328] on button "Create new inventory" at bounding box center [449, 332] width 86 height 15
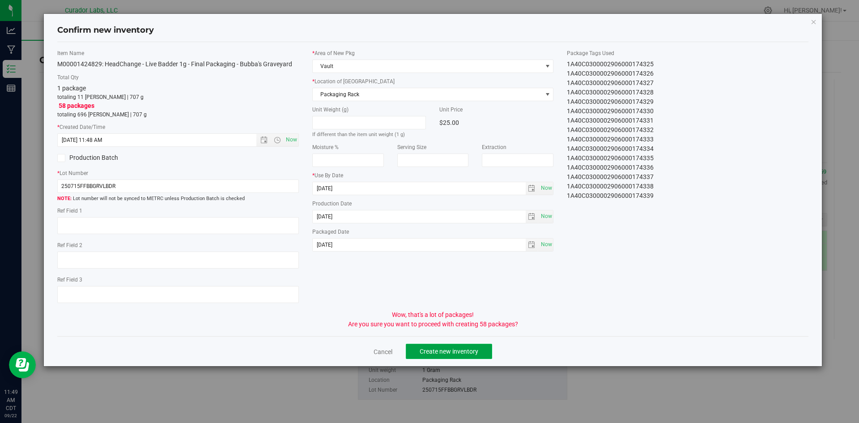
click at [470, 349] on span "Create new inventory" at bounding box center [449, 351] width 59 height 7
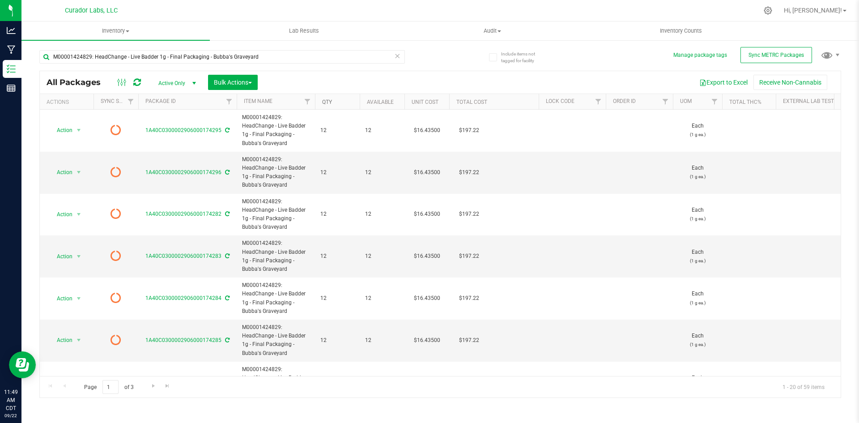
click at [329, 99] on link "Qty" at bounding box center [327, 102] width 10 height 6
click at [238, 79] on span "Bulk Actions" at bounding box center [233, 82] width 38 height 7
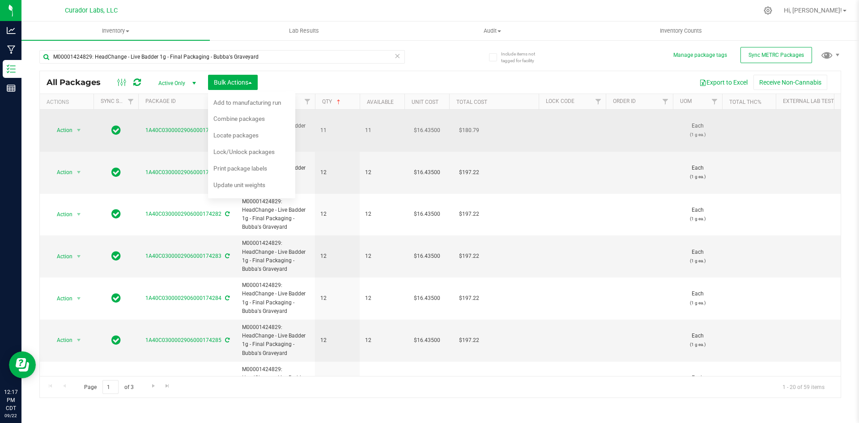
click at [298, 142] on span "M00001424829: HeadChange - Live Badder 1g - Final Packaging - Bubba's Graveyard" at bounding box center [276, 130] width 68 height 34
click at [308, 147] on span "M00001424829: HeadChange - Live Badder 1g - Final Packaging - Bubba's Graveyard" at bounding box center [276, 130] width 68 height 34
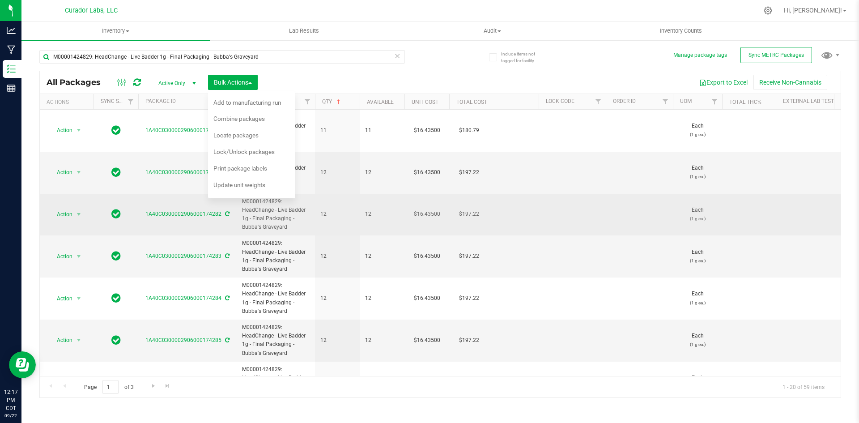
click at [324, 211] on span "12" at bounding box center [337, 214] width 34 height 9
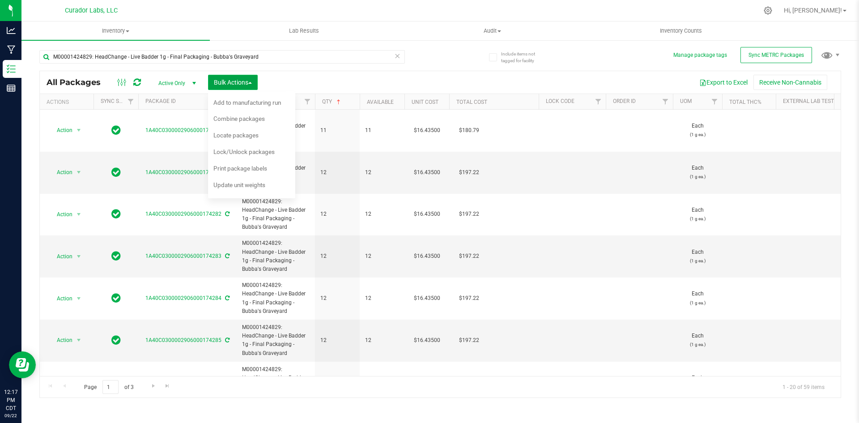
click at [245, 82] on span "Bulk Actions" at bounding box center [233, 82] width 38 height 7
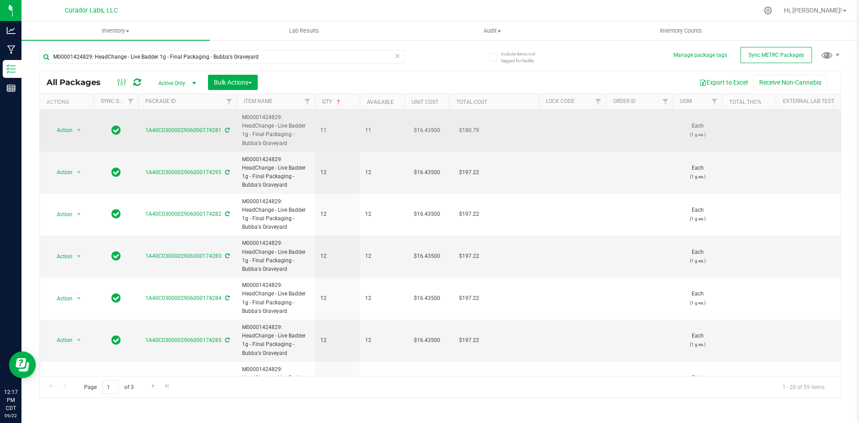
drag, startPoint x: 284, startPoint y: 145, endPoint x: 260, endPoint y: 127, distance: 30.3
click at [242, 115] on span "M00001424829: HeadChange - Live Badder 1g - Final Packaging - Bubba's Graveyard" at bounding box center [276, 130] width 68 height 34
drag, startPoint x: 291, startPoint y: 144, endPoint x: 254, endPoint y: 120, distance: 44.1
click at [244, 112] on td "M00001424829: HeadChange - Live Badder 1g - Final Packaging - Bubba's Graveyard" at bounding box center [276, 131] width 78 height 42
copy span "M00001424829: HeadChange - Live Badder 1g - Final Packaging - Bubba's Graveyard"
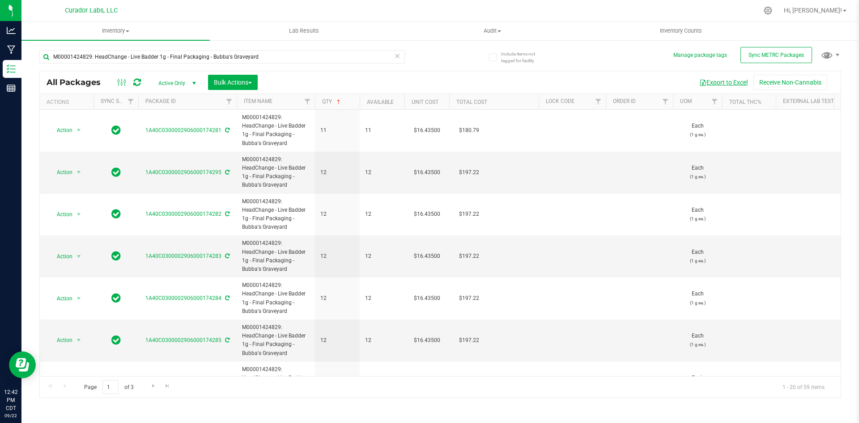
click at [716, 77] on button "Export to Excel" at bounding box center [724, 82] width 60 height 15
click at [242, 81] on span "Bulk Actions" at bounding box center [233, 82] width 38 height 7
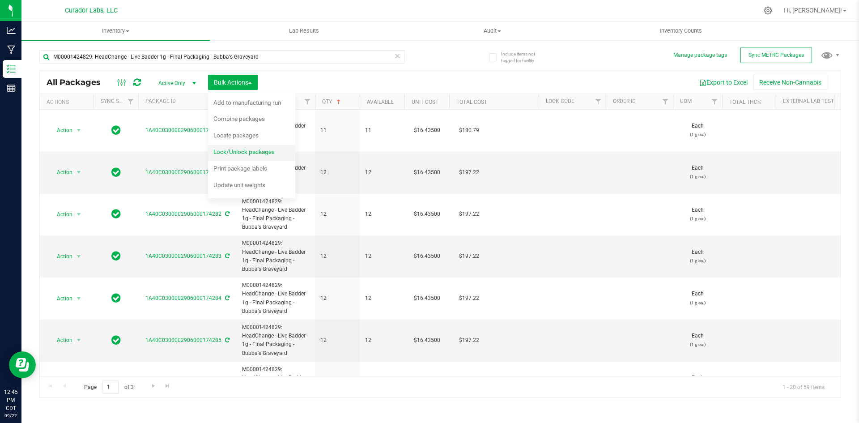
click at [232, 149] on span "Lock/Unlock packages" at bounding box center [243, 151] width 61 height 7
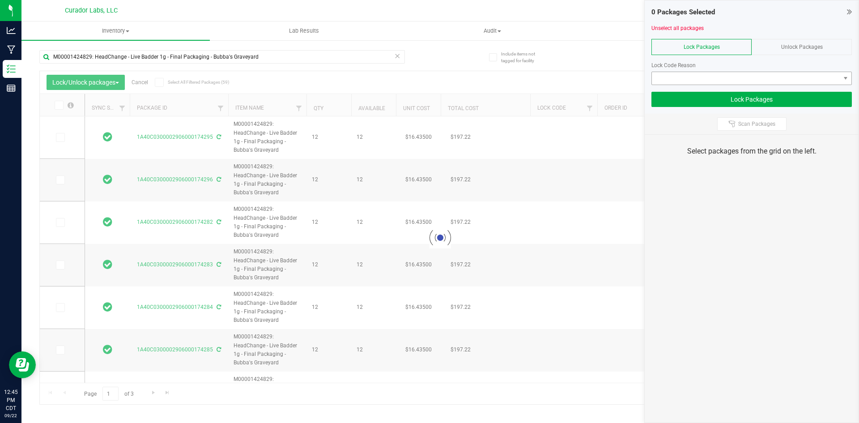
type input "[DATE]"
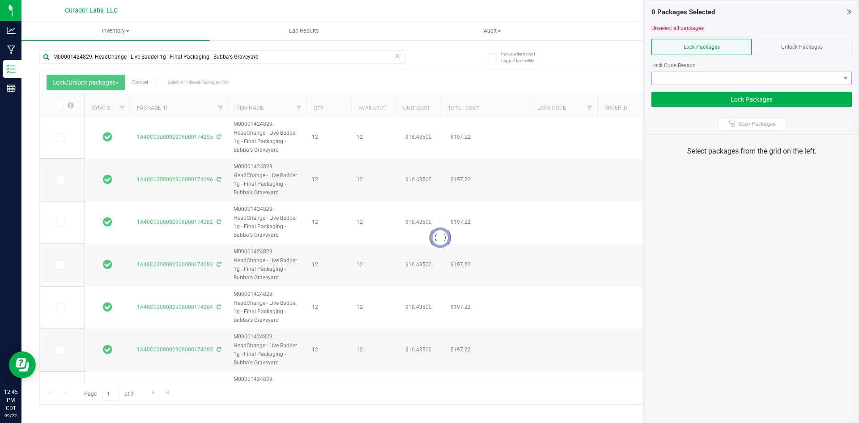
type input "[DATE]"
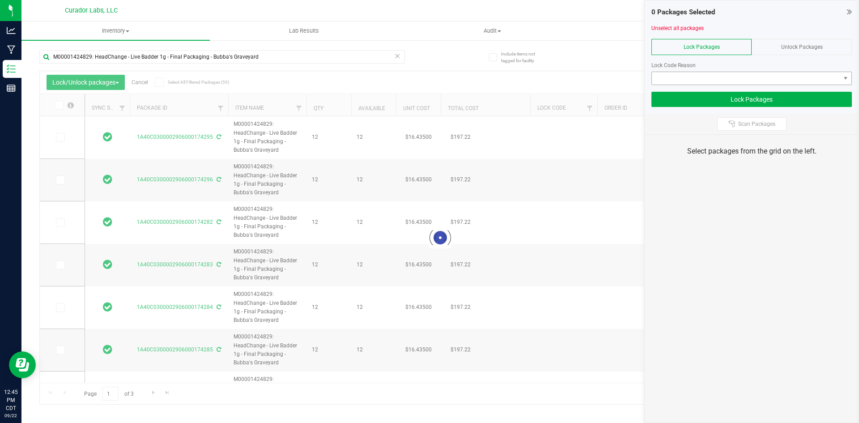
type input "[DATE]"
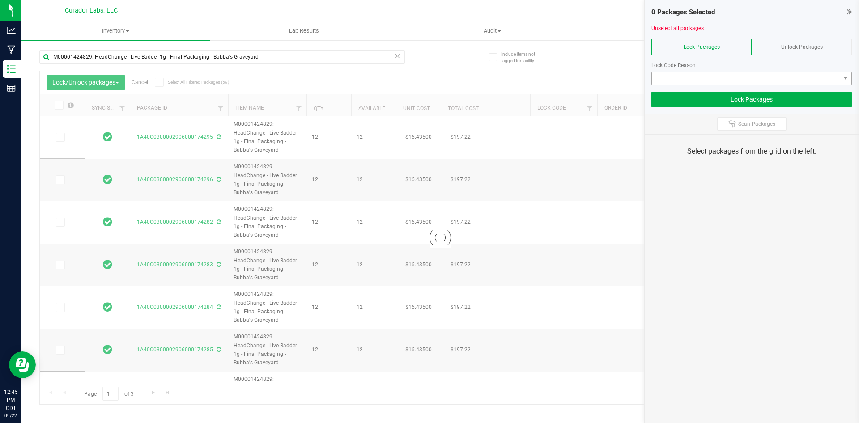
type input "[DATE]"
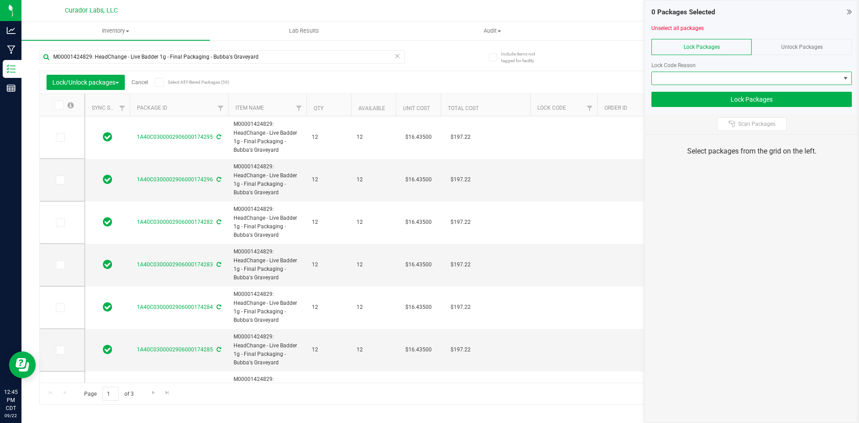
type input "[DATE]"
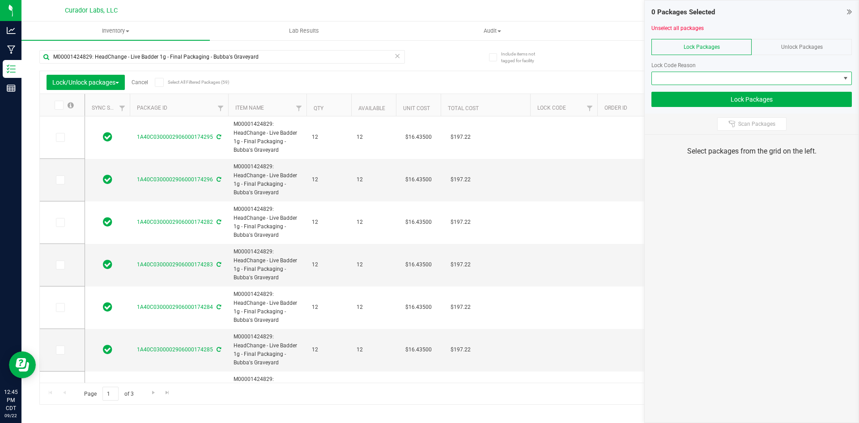
type input "[DATE]"
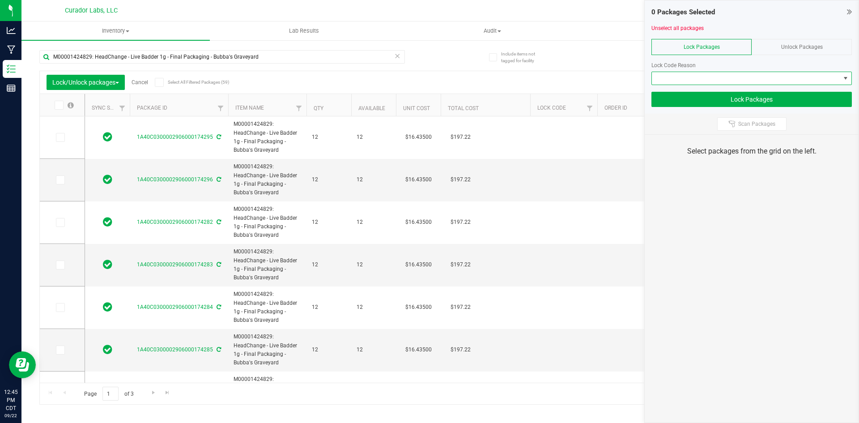
type input "[DATE]"
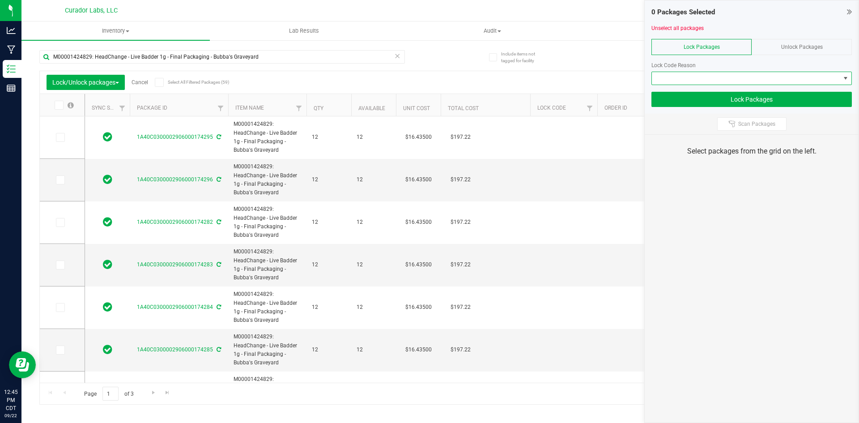
type input "[DATE]"
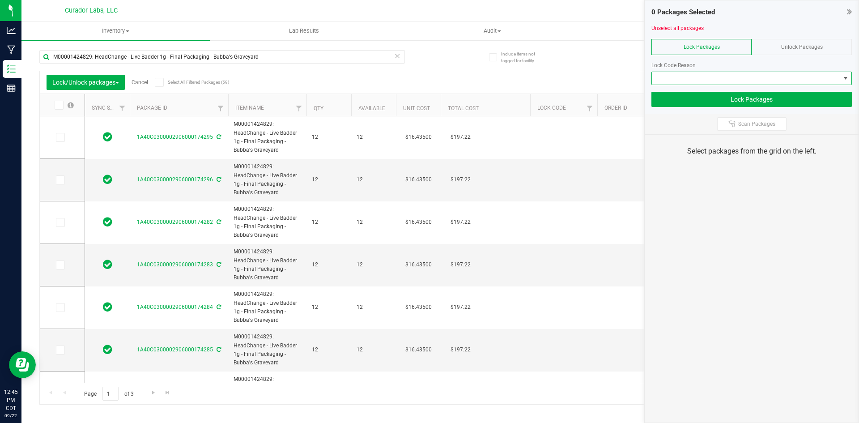
click at [747, 78] on span at bounding box center [746, 78] width 188 height 13
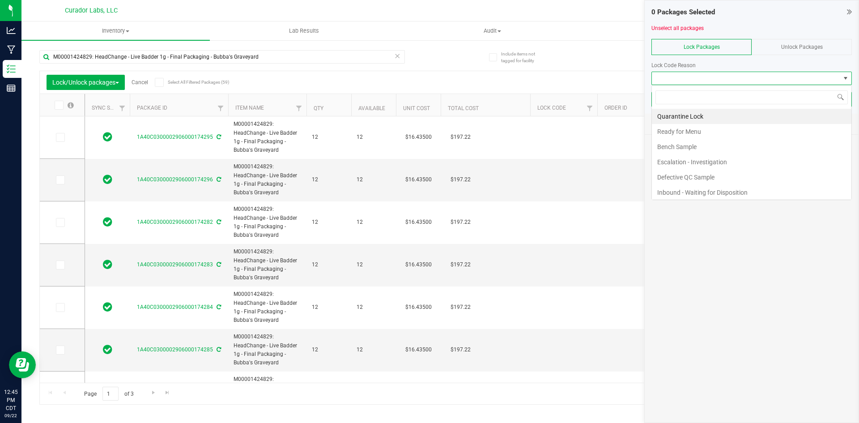
scroll to position [13, 200]
click at [720, 134] on li "Ready for Menu" at bounding box center [752, 131] width 200 height 15
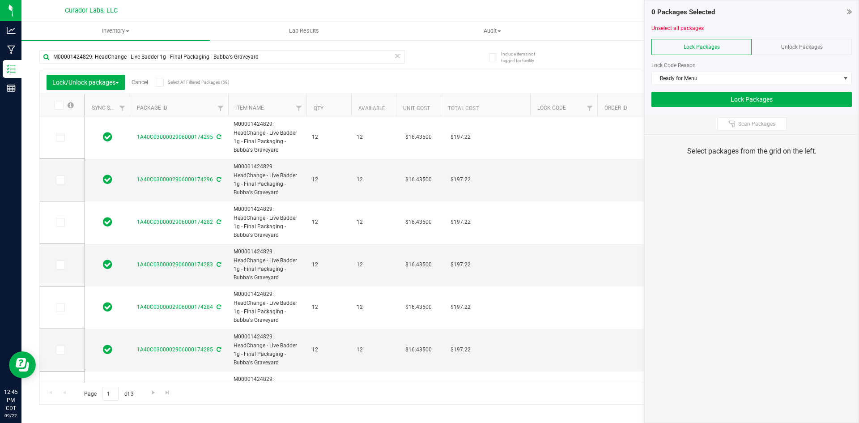
click at [163, 83] on span at bounding box center [159, 82] width 9 height 9
click at [0, 0] on input "Select All Filtered Packages (59)" at bounding box center [0, 0] width 0 height 0
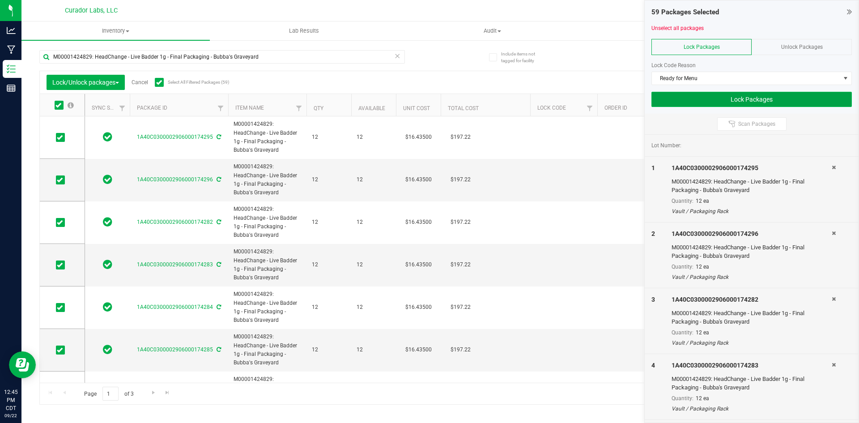
click at [665, 98] on button "Lock Packages" at bounding box center [752, 99] width 200 height 15
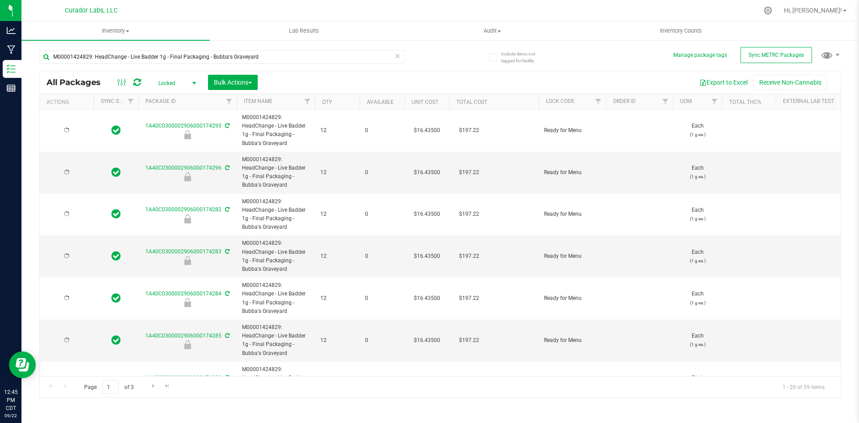
type input "[DATE]"
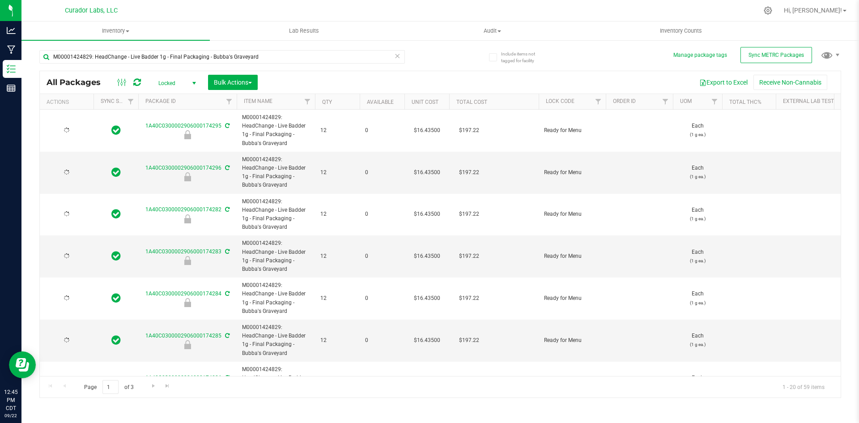
type input "[DATE]"
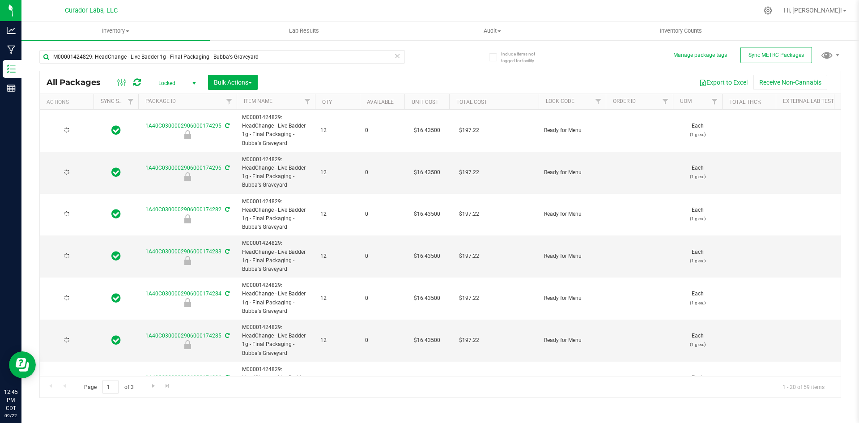
type input "[DATE]"
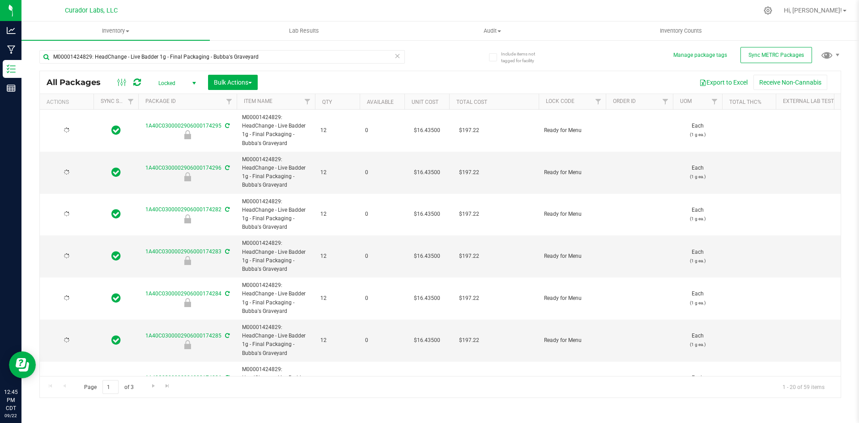
type input "[DATE]"
